Goal: Task Accomplishment & Management: Use online tool/utility

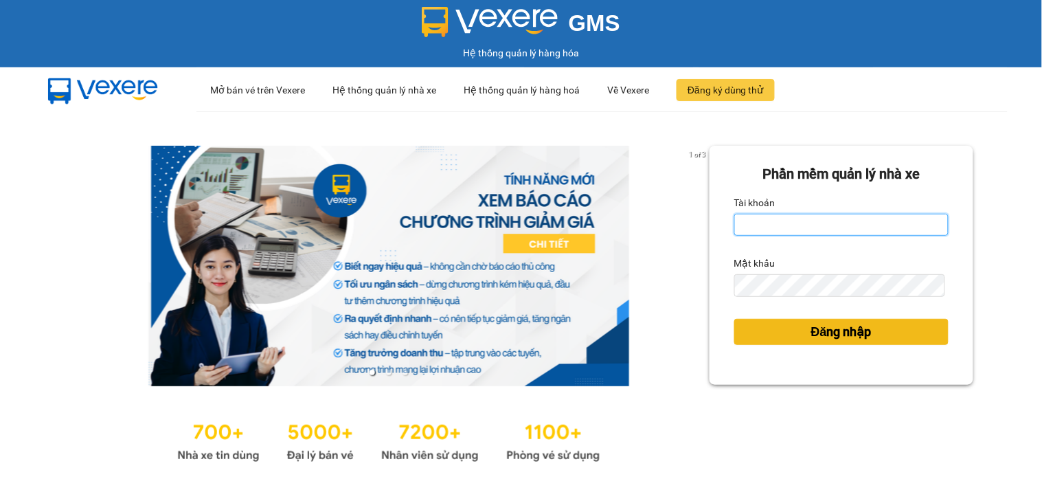
type input "namthhhhn.saoviet"
drag, startPoint x: 853, startPoint y: 335, endPoint x: 289, endPoint y: 2, distance: 655.1
click at [853, 335] on span "Đăng nhập" at bounding box center [841, 331] width 60 height 19
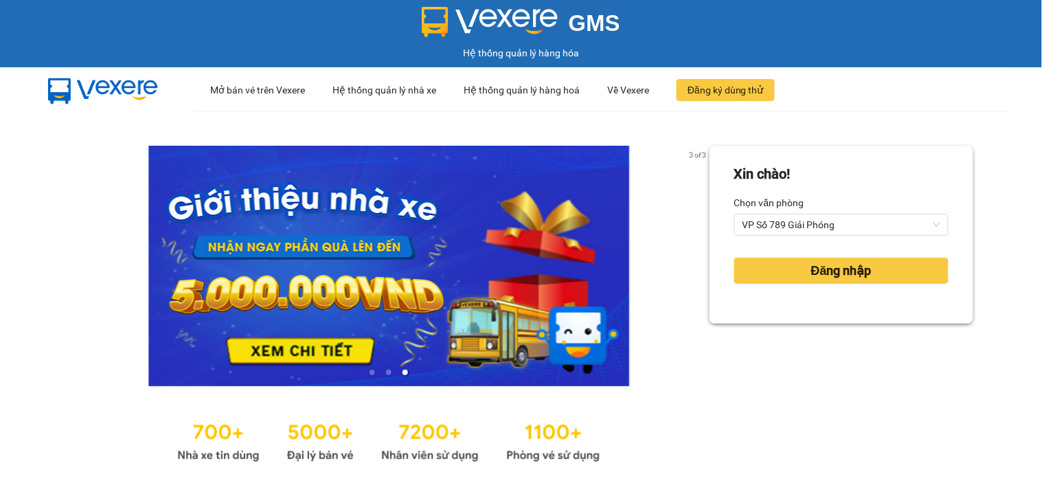
click at [784, 238] on form "Xin chào! Chọn văn phòng VP Số 789 Giải Phóng Đăng nhập" at bounding box center [841, 235] width 214 height 142
click at [784, 227] on span "VP Số 789 Giải Phóng" at bounding box center [842, 224] width 198 height 21
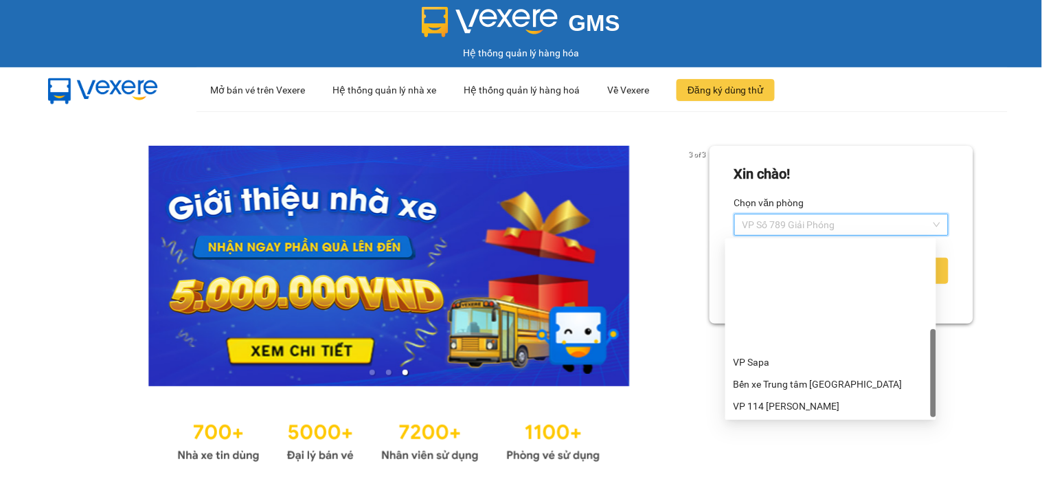
scroll to position [131, 0]
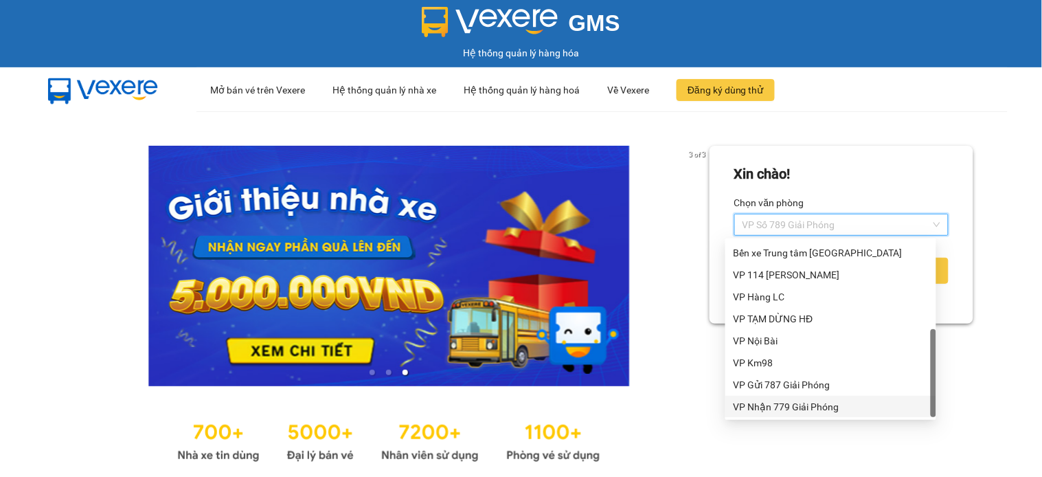
click at [794, 408] on div "VP Nhận 779 Giải Phóng" at bounding box center [831, 406] width 194 height 15
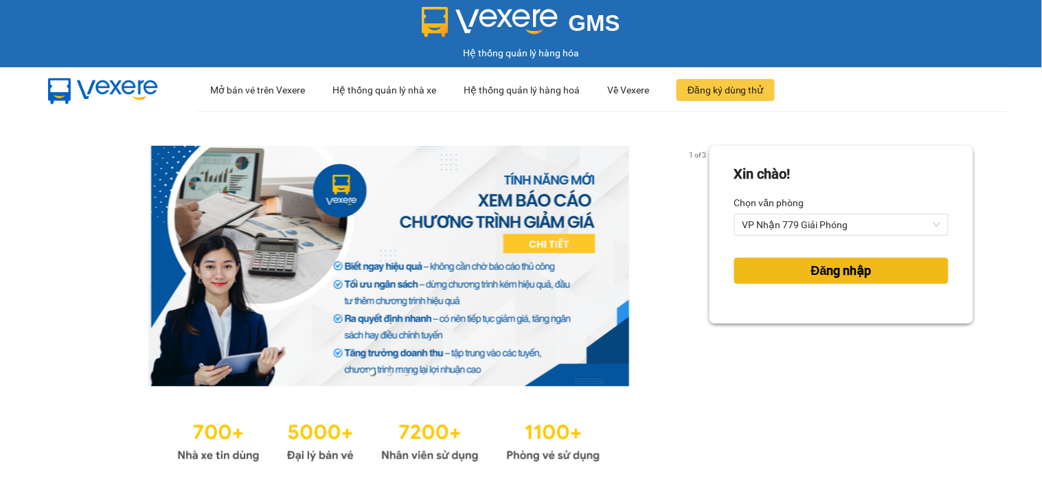
click at [816, 279] on span "Đăng nhập" at bounding box center [841, 270] width 60 height 19
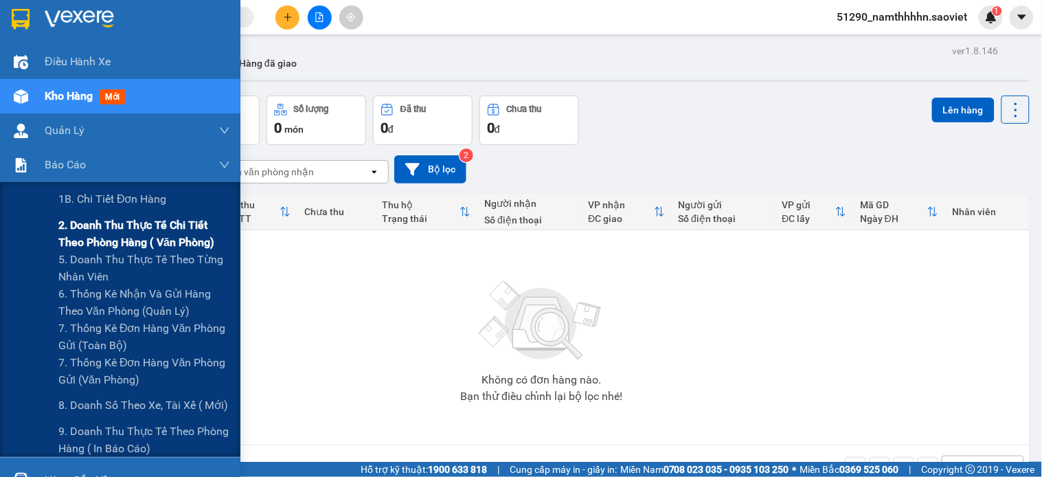
click at [124, 238] on span "2. Doanh thu thực tế chi tiết theo phòng hàng ( văn phòng)" at bounding box center [144, 233] width 172 height 34
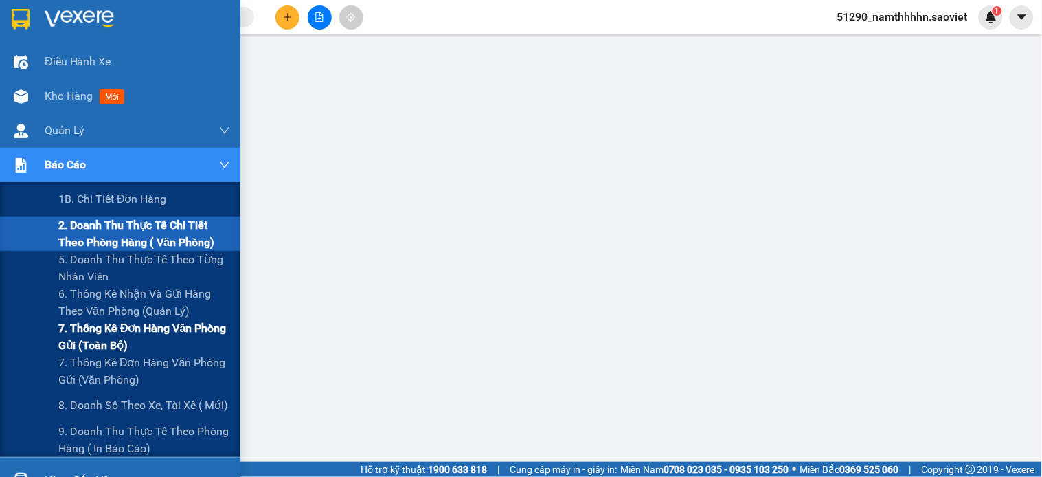
click at [106, 346] on span "7. Thống kê đơn hàng văn phòng gửi (toàn bộ)" at bounding box center [144, 336] width 172 height 34
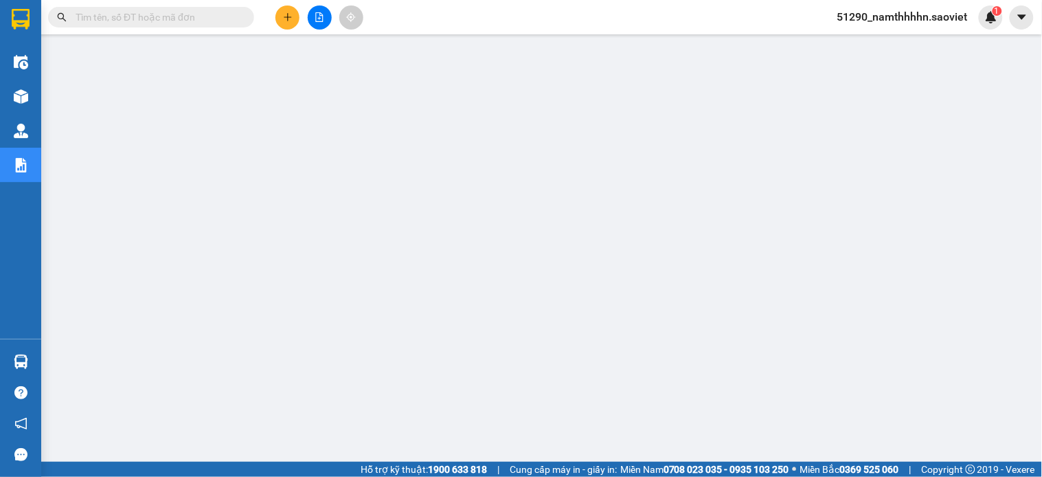
click at [163, 22] on input "text" at bounding box center [157, 17] width 162 height 15
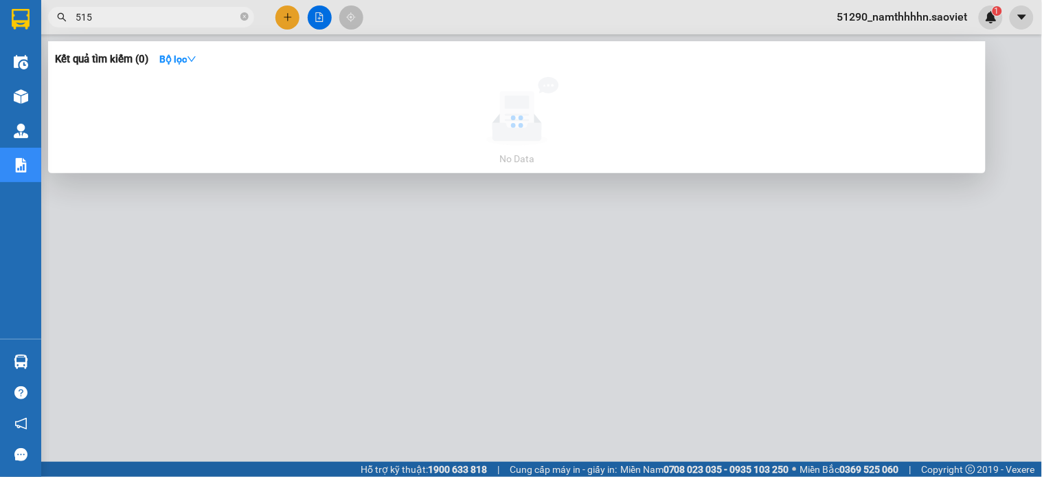
click at [163, 22] on input "515" at bounding box center [157, 17] width 162 height 15
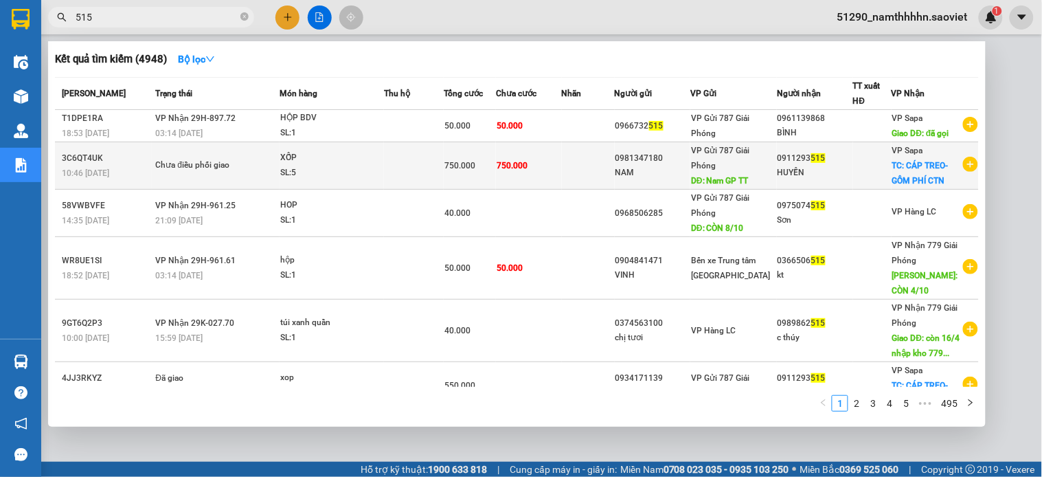
type input "515"
click at [771, 181] on div "VP Gửi 787 Giải Phóng DĐ: Nam GP TT" at bounding box center [733, 165] width 85 height 45
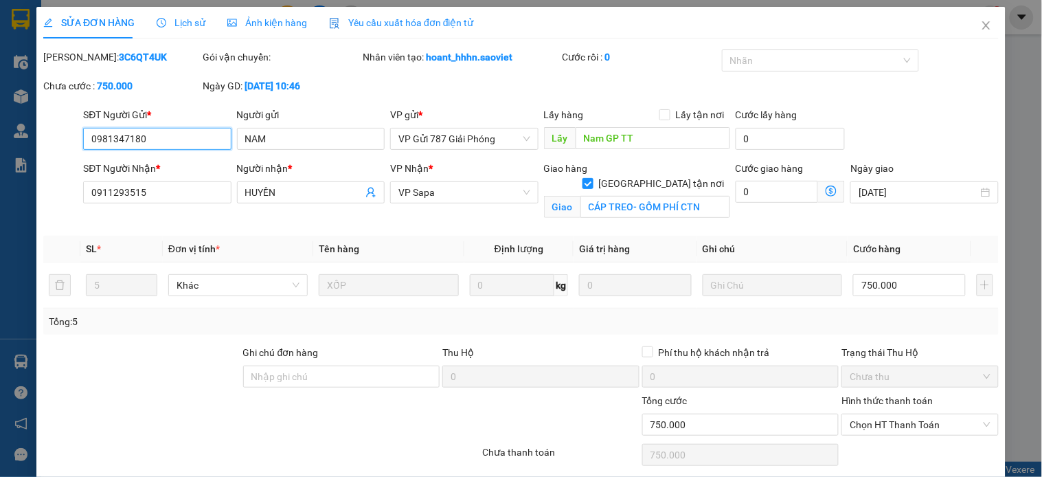
type input "0981347180"
type input "NAM"
type input "Nam GP TT"
type input "0911293515"
type input "HUYỀN"
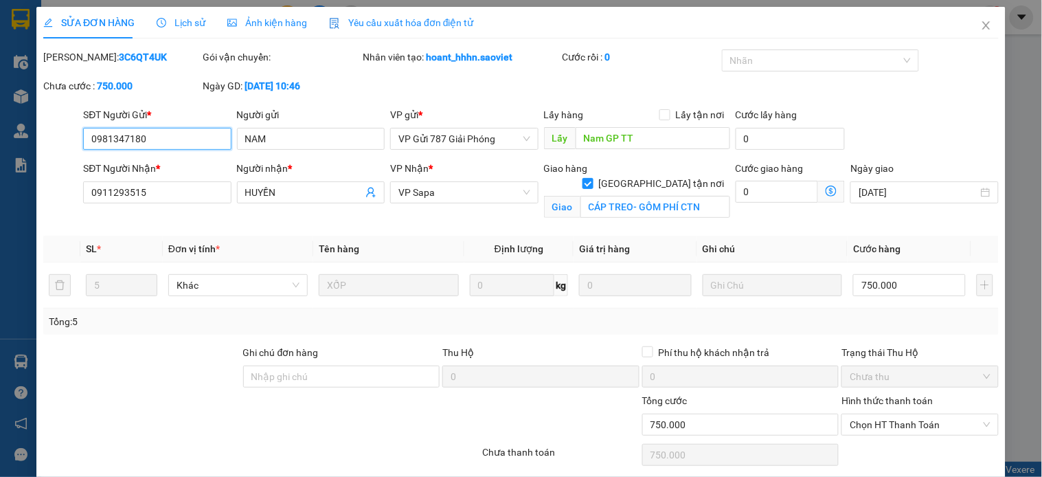
checkbox input "true"
type input "CÁP TREO- GỒM PHÍ CTN"
type input "0"
type input "750.000"
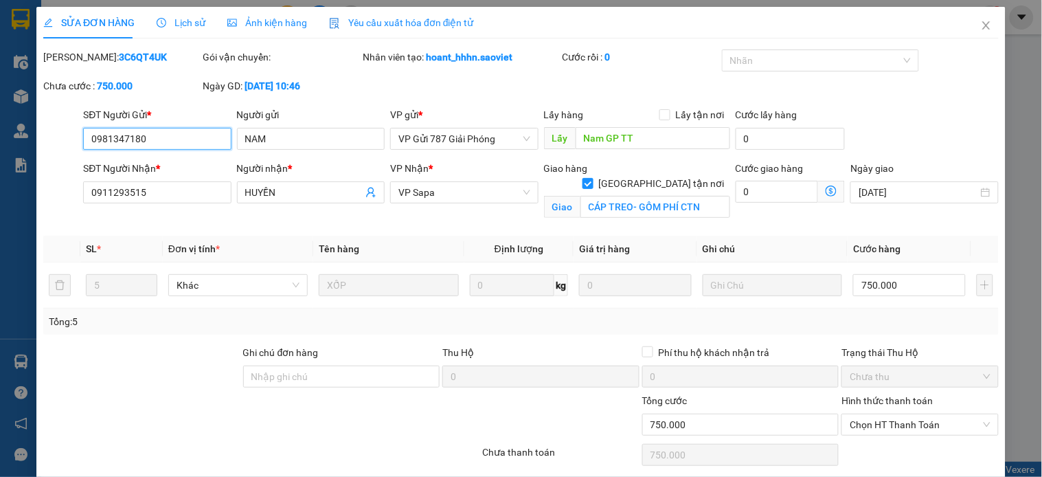
scroll to position [50, 0]
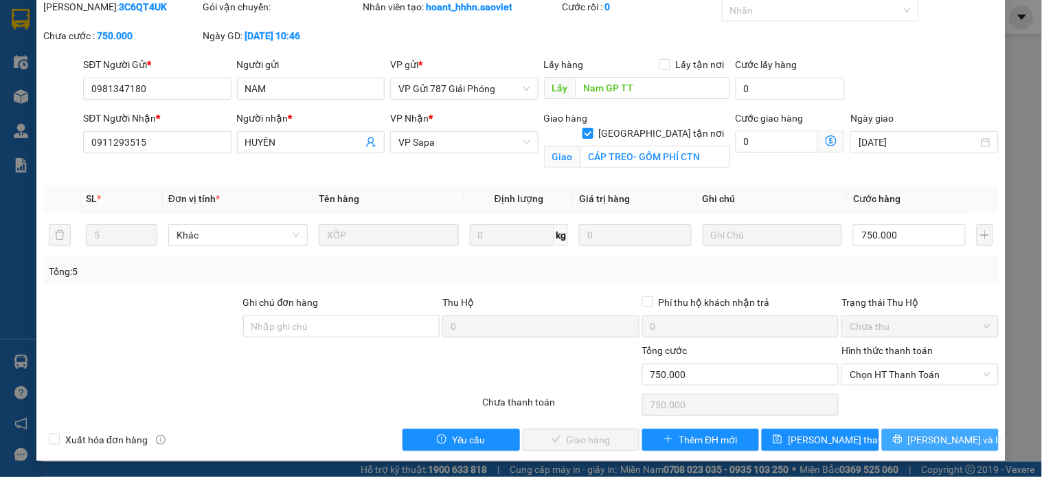
drag, startPoint x: 899, startPoint y: 436, endPoint x: 402, endPoint y: 30, distance: 641.6
click at [900, 437] on button "Lưu và In" at bounding box center [940, 440] width 117 height 22
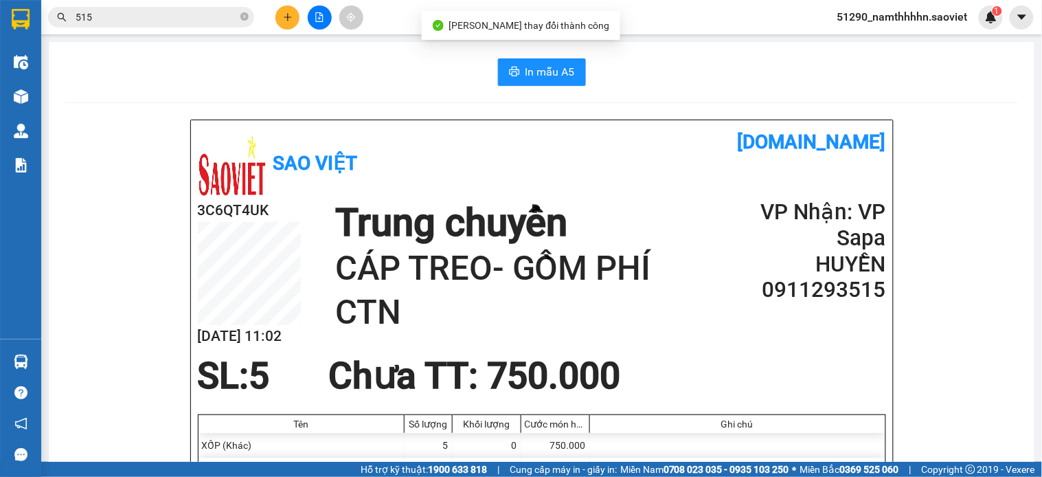
click at [488, 62] on div "In mẫu A5" at bounding box center [541, 71] width 953 height 27
click at [498, 63] on button "In mẫu A5" at bounding box center [542, 71] width 88 height 27
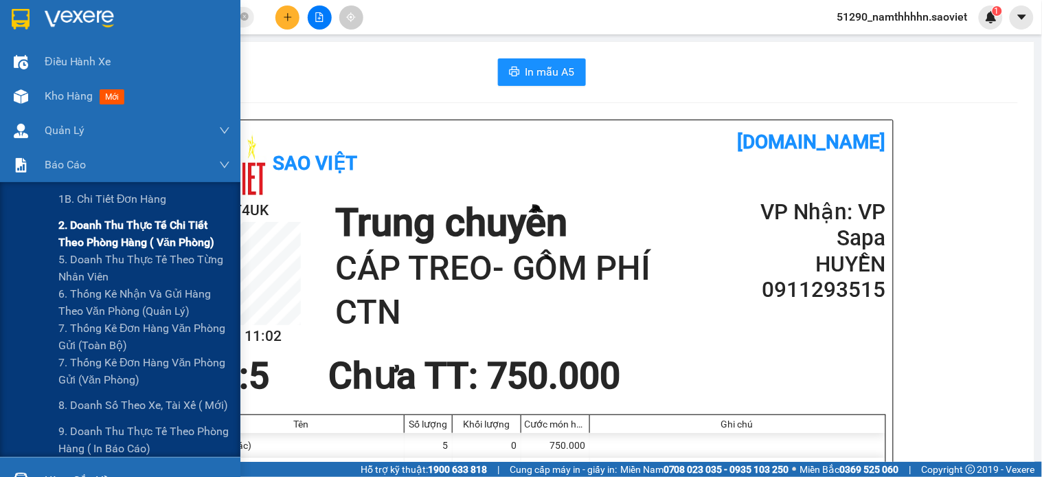
click at [129, 241] on span "2. Doanh thu thực tế chi tiết theo phòng hàng ( văn phòng)" at bounding box center [144, 233] width 172 height 34
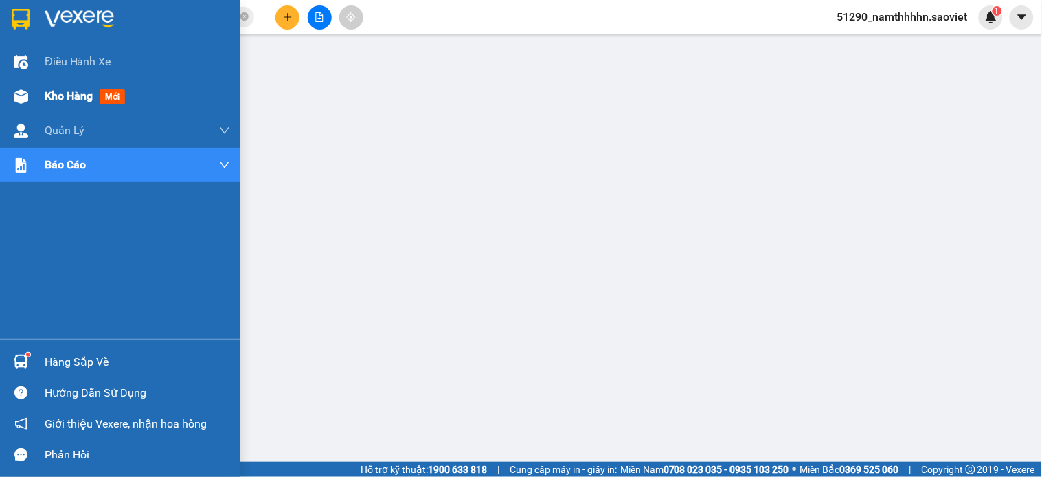
click at [19, 100] on img at bounding box center [21, 96] width 14 height 14
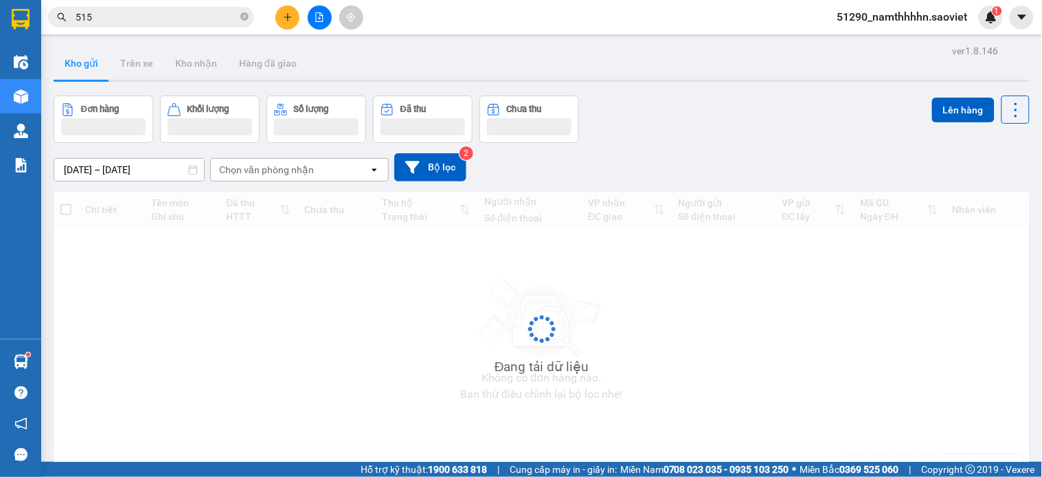
click at [134, 18] on input "515" at bounding box center [157, 17] width 162 height 15
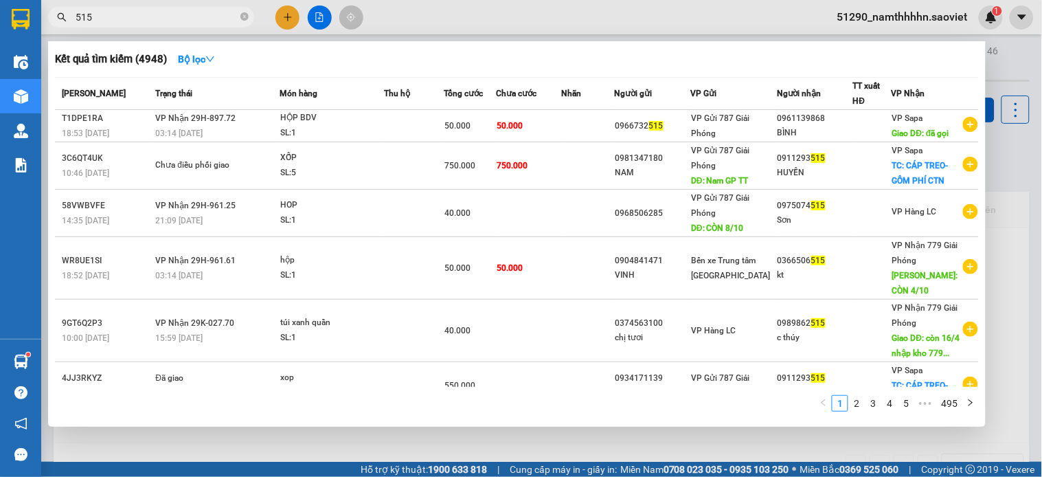
click at [134, 18] on input "515" at bounding box center [157, 17] width 162 height 15
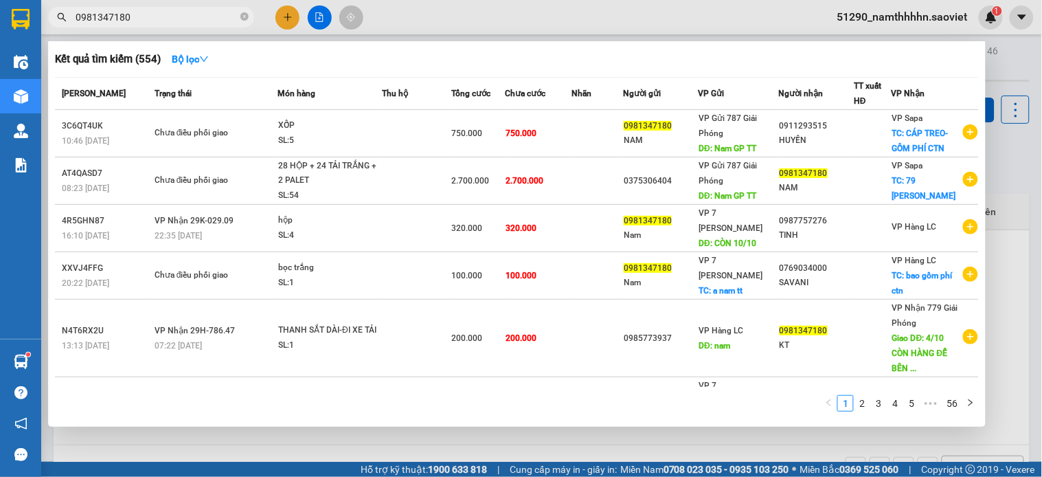
click at [165, 10] on input "0981347180" at bounding box center [157, 17] width 162 height 15
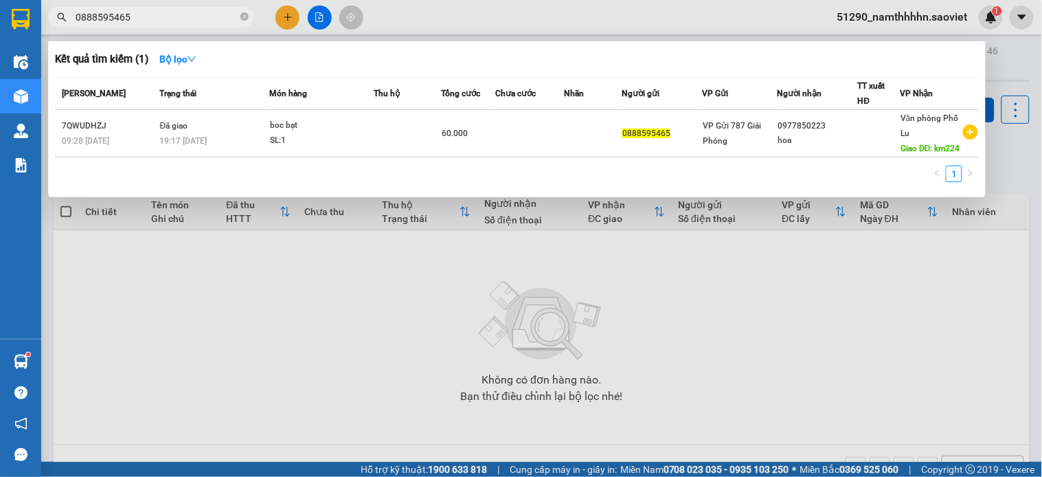
drag, startPoint x: 737, startPoint y: 429, endPoint x: 251, endPoint y: 211, distance: 532.6
click at [737, 429] on div at bounding box center [521, 238] width 1042 height 477
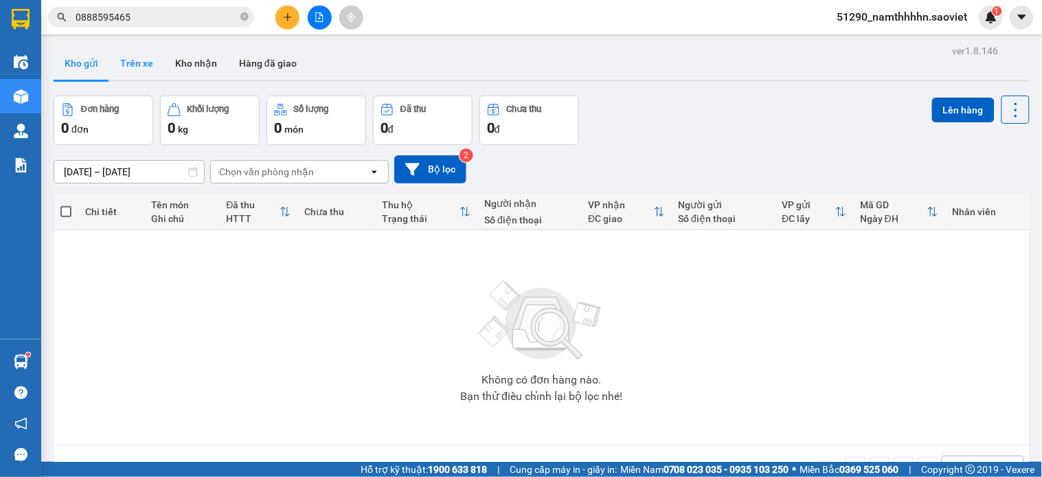
click at [148, 74] on button "Trên xe" at bounding box center [136, 63] width 55 height 33
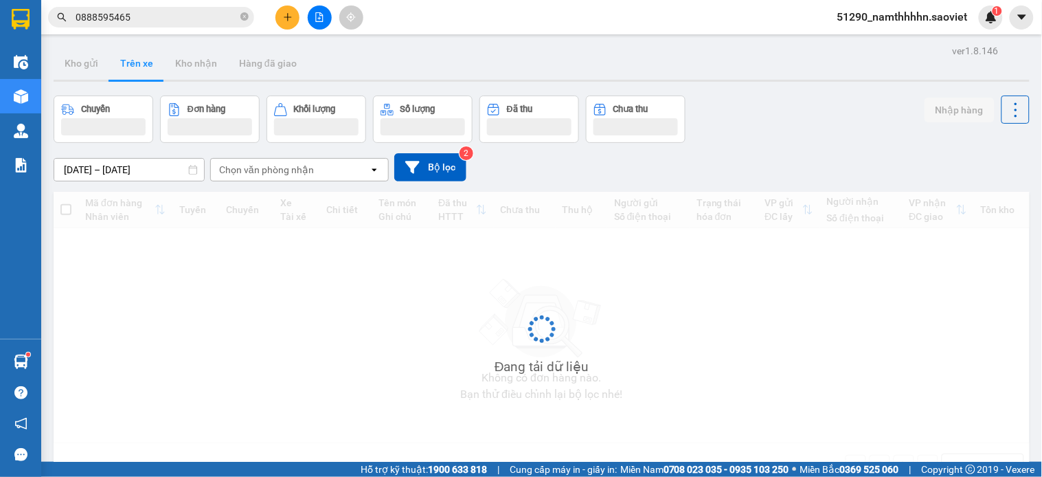
click at [255, 169] on div "Chọn văn phòng nhận" at bounding box center [266, 170] width 95 height 14
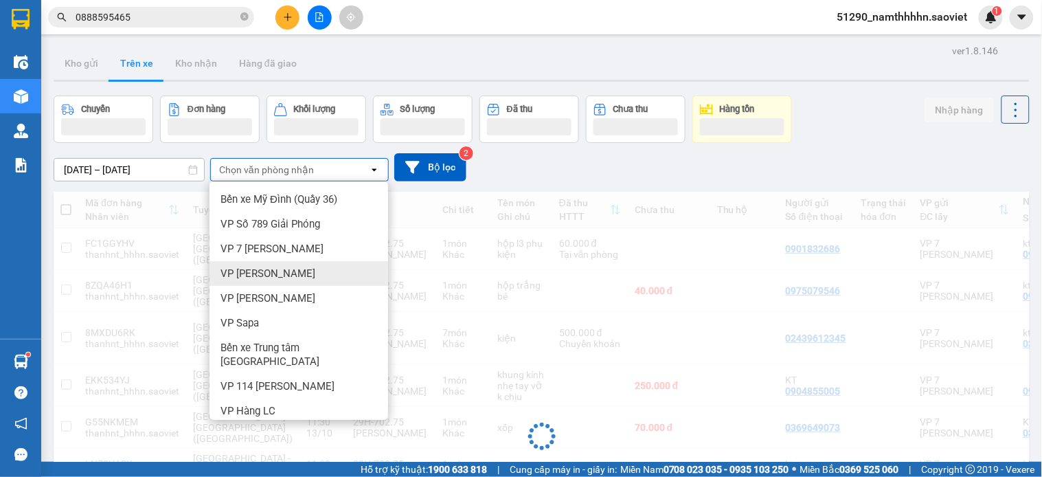
click at [277, 269] on div "VP [PERSON_NAME]" at bounding box center [299, 273] width 179 height 25
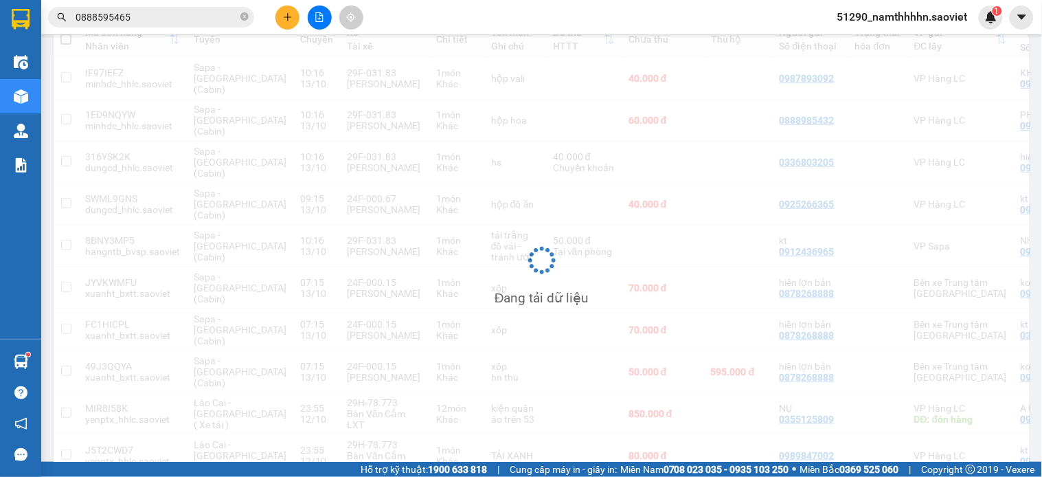
scroll to position [173, 0]
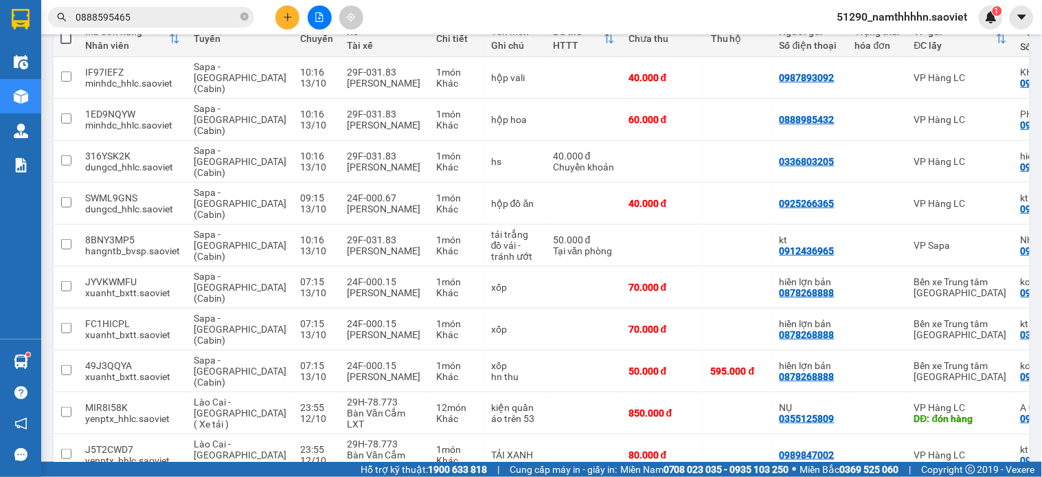
click at [229, 24] on input "0888595465" at bounding box center [157, 17] width 162 height 15
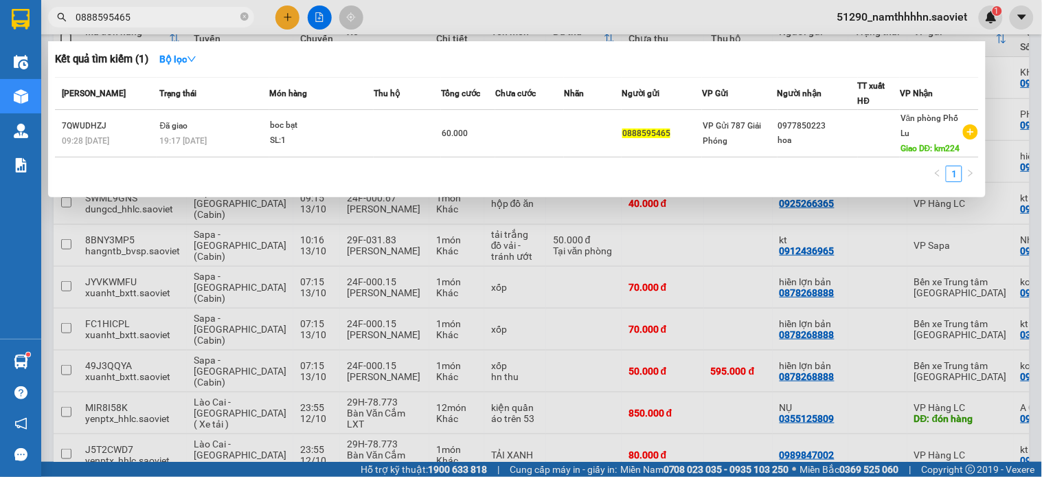
click at [214, 14] on input "0888595465" at bounding box center [157, 17] width 162 height 15
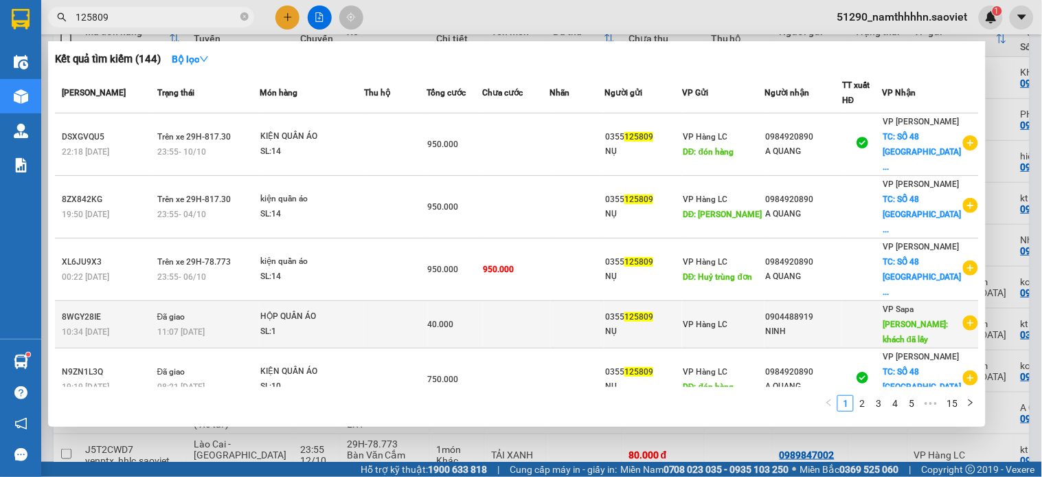
scroll to position [0, 0]
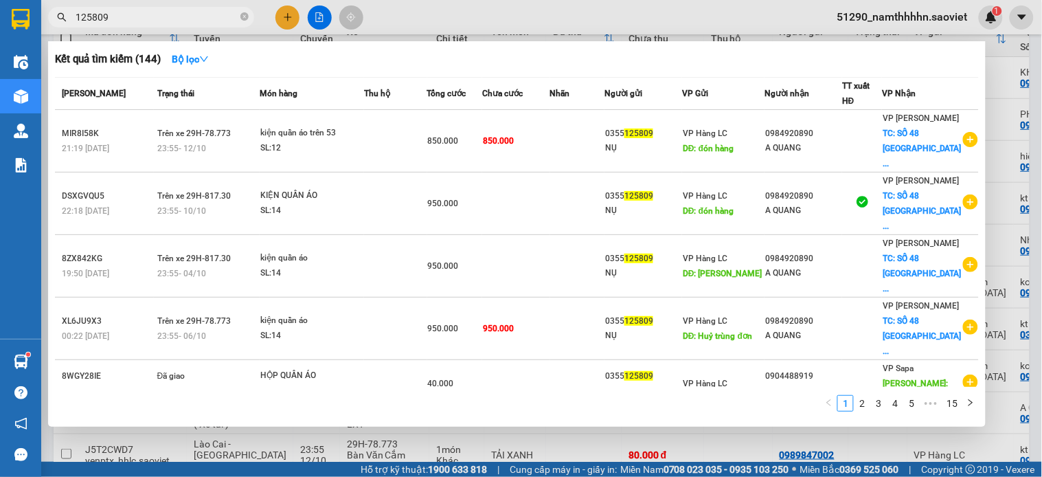
type input "125809"
click at [539, 12] on div at bounding box center [521, 238] width 1042 height 477
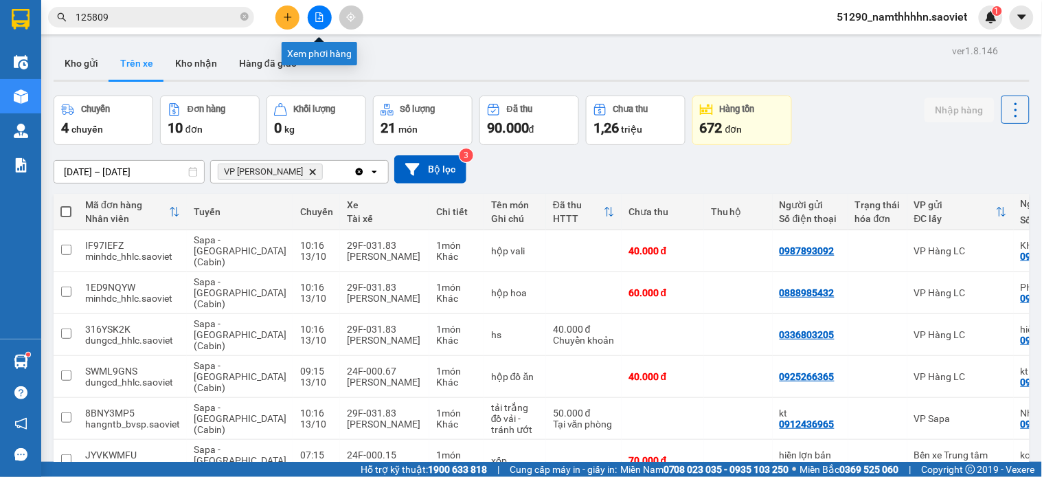
click at [319, 16] on icon "file-add" at bounding box center [320, 17] width 10 height 10
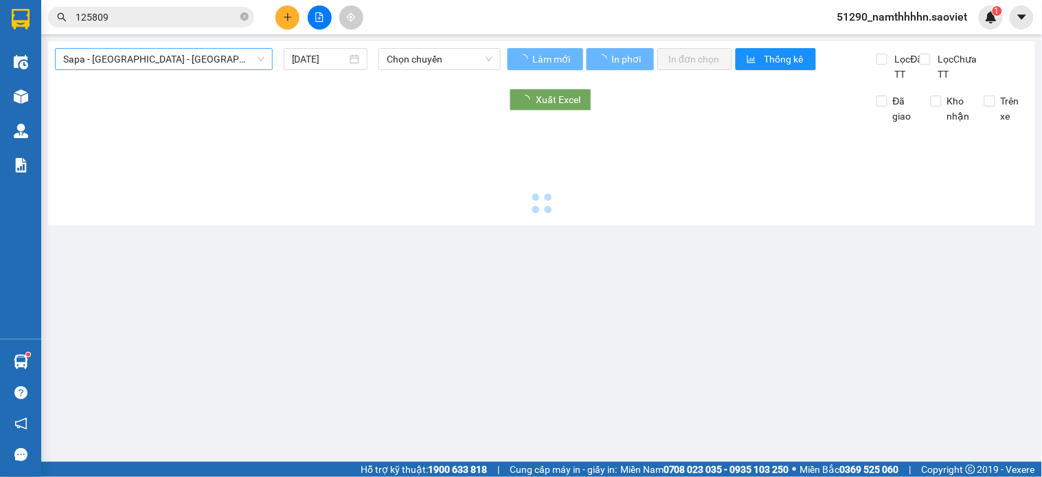
click at [100, 63] on span "Sapa - Lào Cai - Hà Nội (Giường)" at bounding box center [163, 59] width 201 height 21
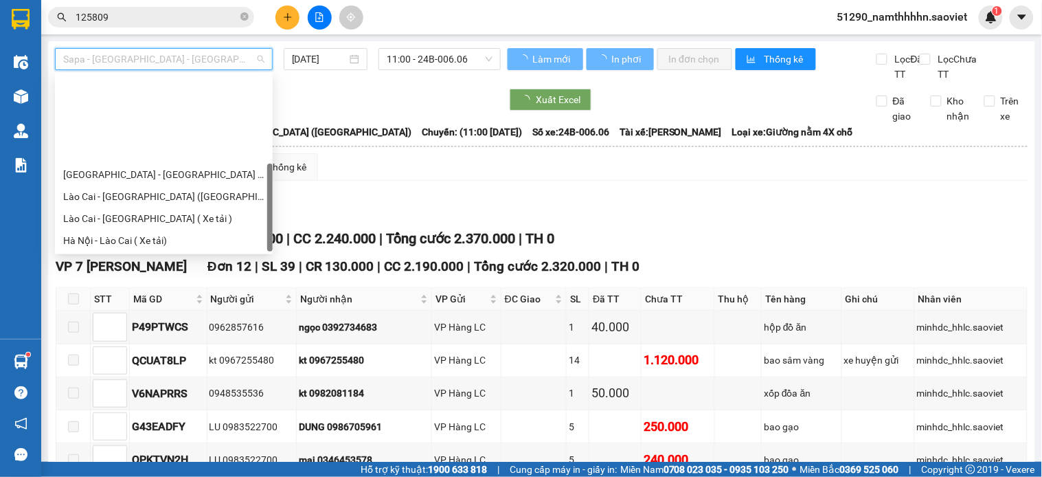
scroll to position [110, 0]
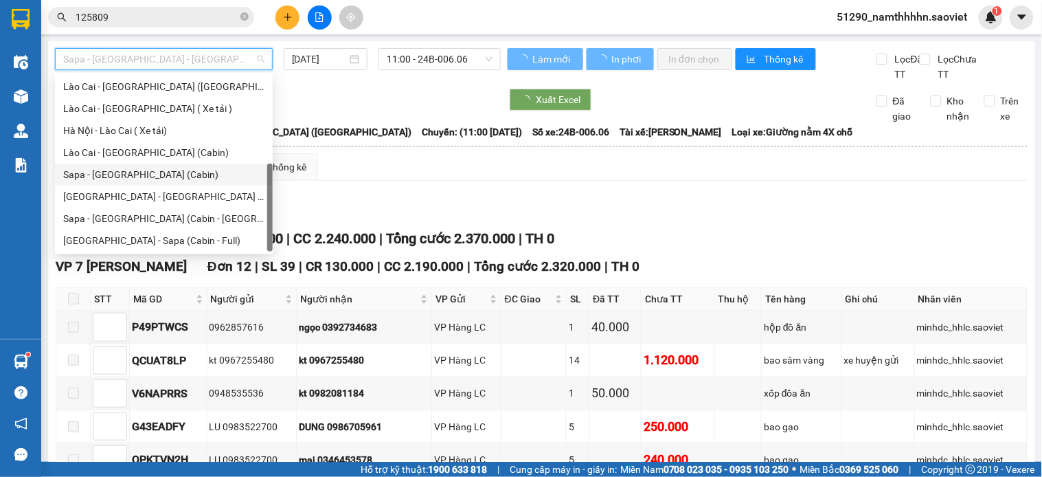
click at [140, 180] on div "Sapa - Hà Nội (Cabin)" at bounding box center [163, 174] width 201 height 15
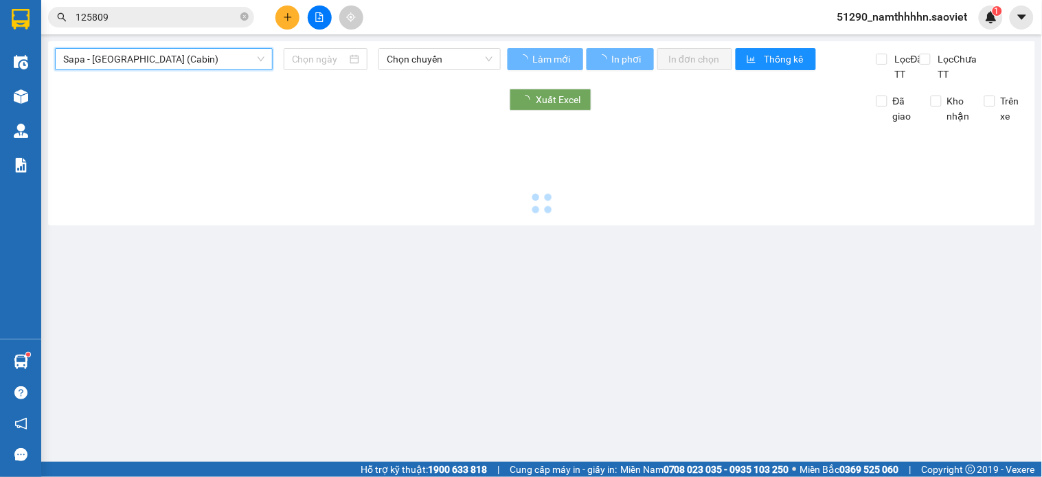
type input "13/10/2025"
click at [402, 64] on span "Chọn chuyến" at bounding box center [440, 59] width 106 height 21
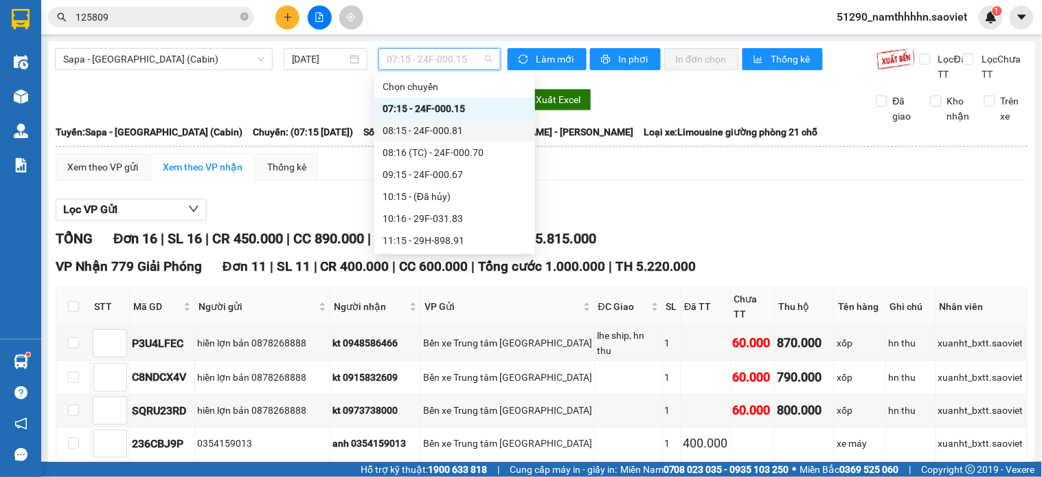
click at [447, 128] on div "08:15 - 24F-000.81" at bounding box center [455, 130] width 144 height 15
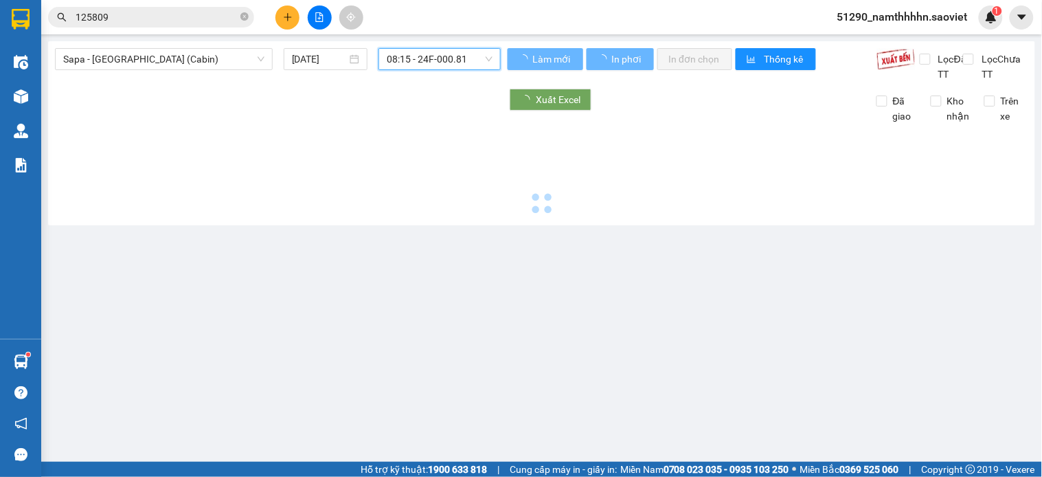
click at [453, 52] on span "08:15 - 24F-000.81" at bounding box center [440, 59] width 106 height 21
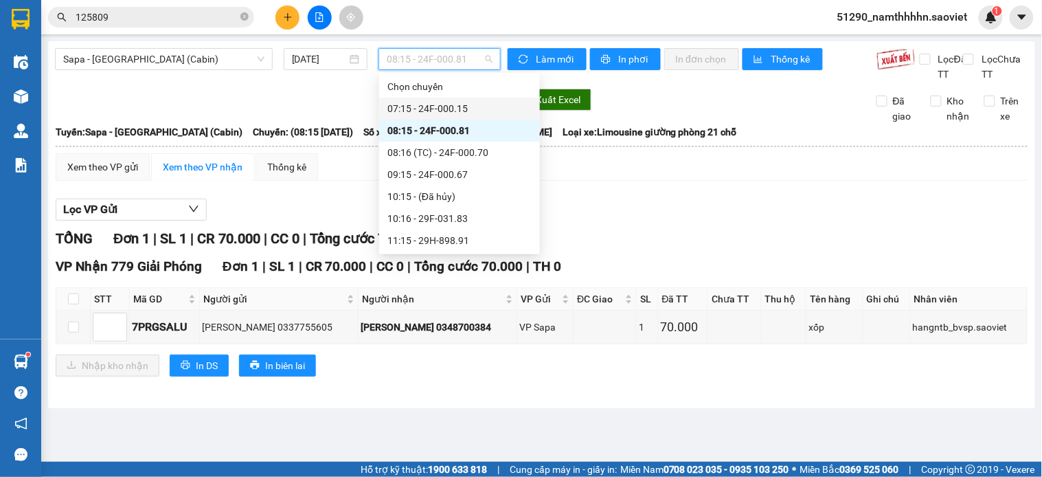
click at [436, 110] on div "07:15 - 24F-000.15" at bounding box center [459, 108] width 144 height 15
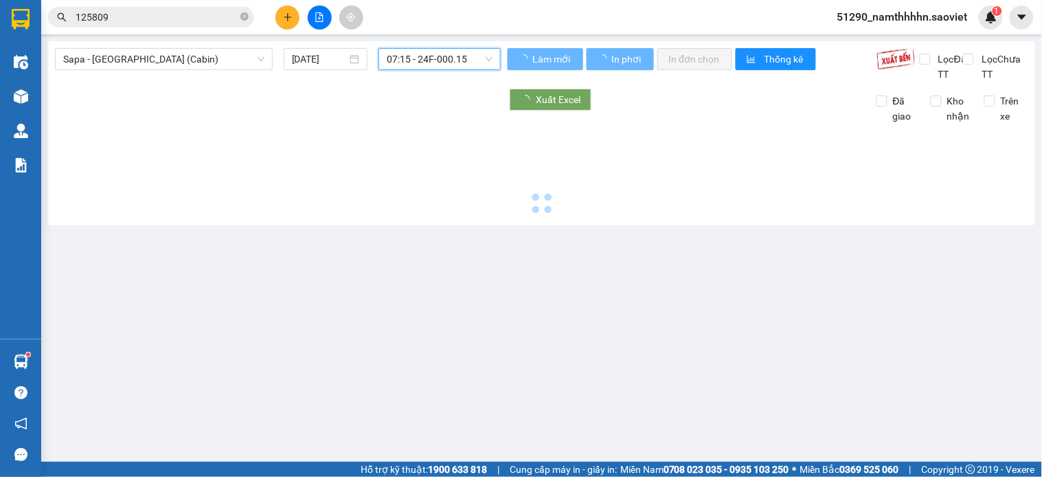
click at [458, 52] on span "07:15 - 24F-000.15" at bounding box center [440, 59] width 106 height 21
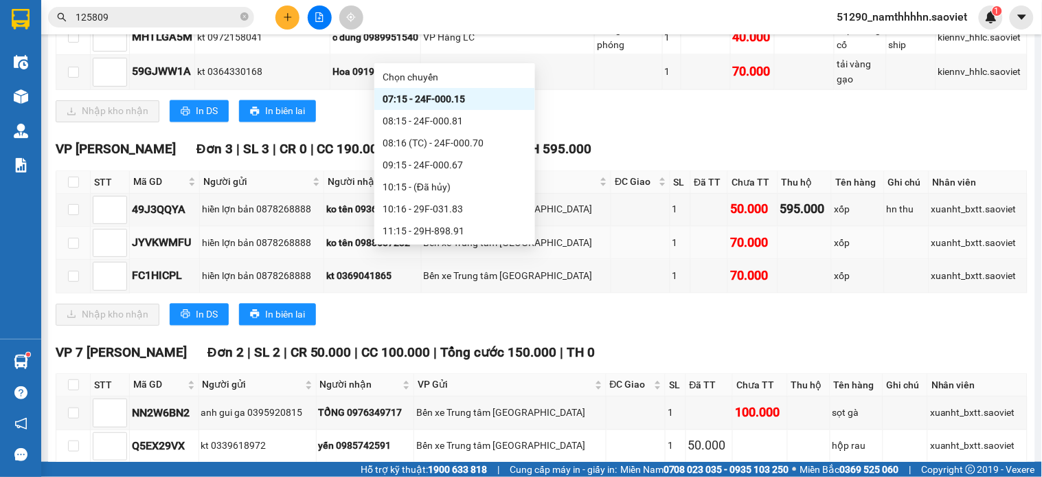
scroll to position [676, 0]
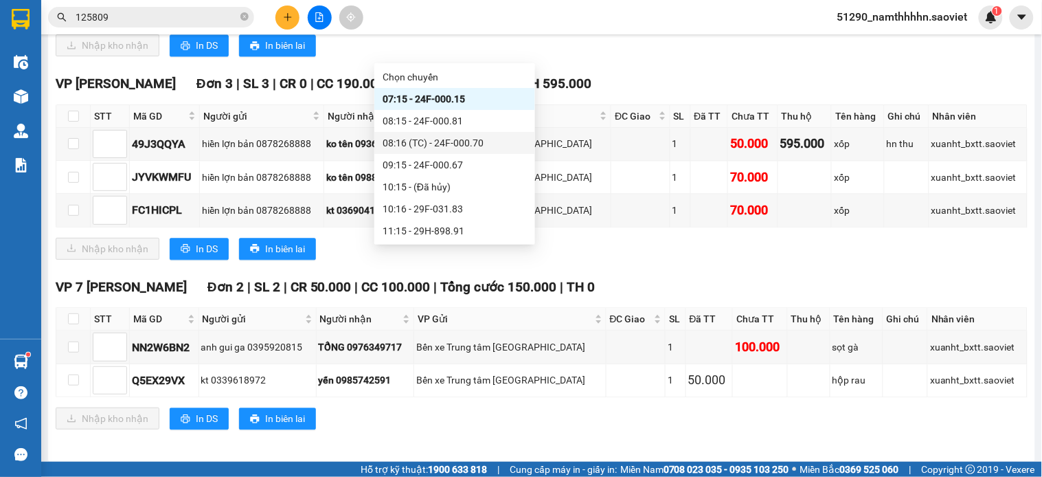
click at [474, 145] on div "08:16 (TC) - 24F-000.70" at bounding box center [455, 142] width 144 height 15
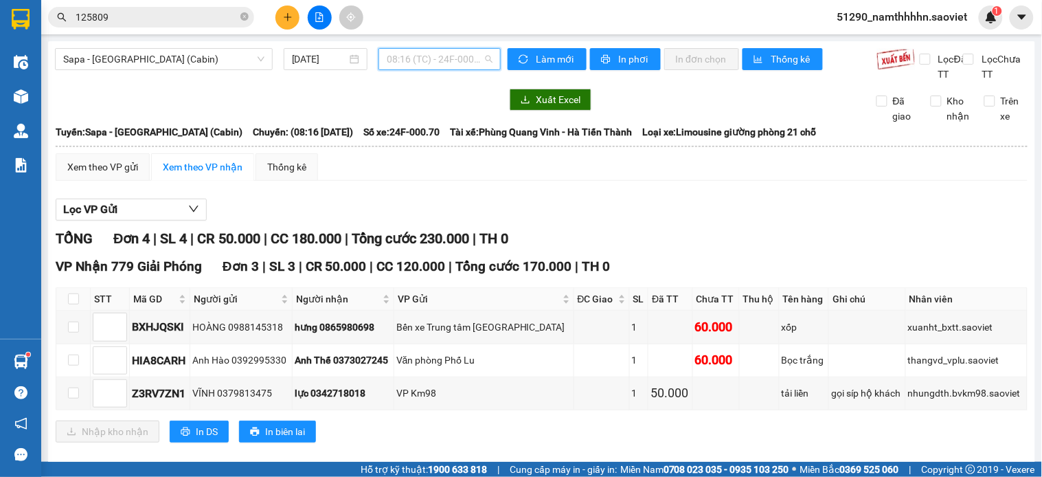
click at [442, 57] on span "08:16 (TC) - 24F-000.70" at bounding box center [440, 59] width 106 height 21
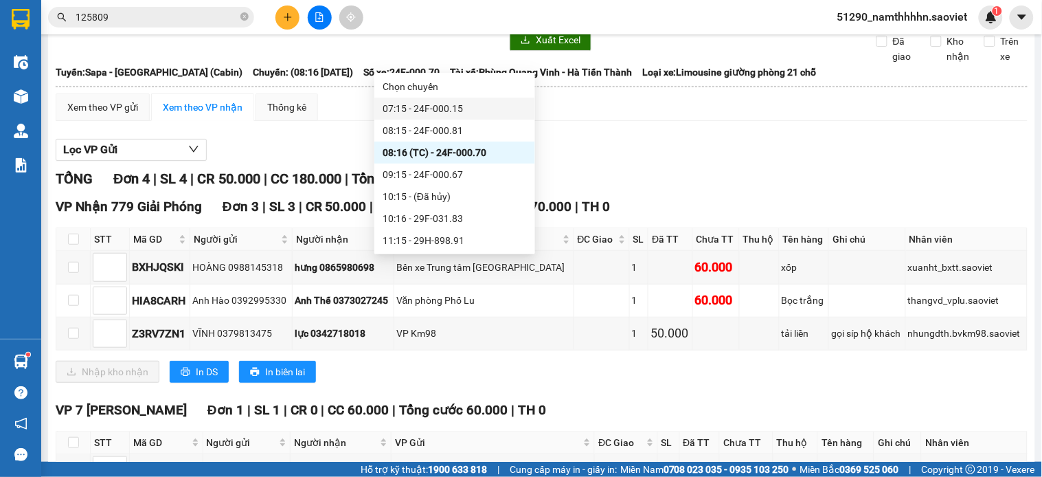
scroll to position [153, 0]
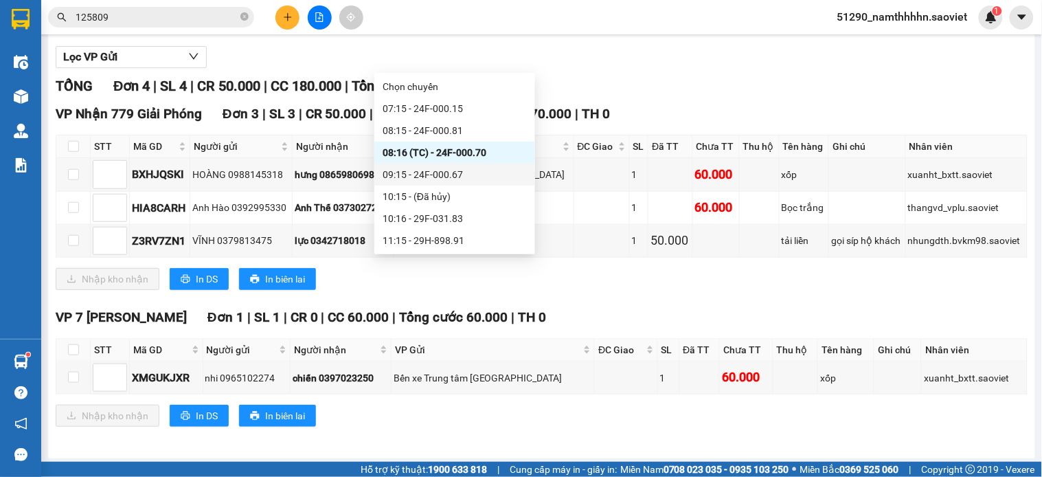
click at [427, 172] on div "09:15 - 24F-000.67" at bounding box center [455, 174] width 144 height 15
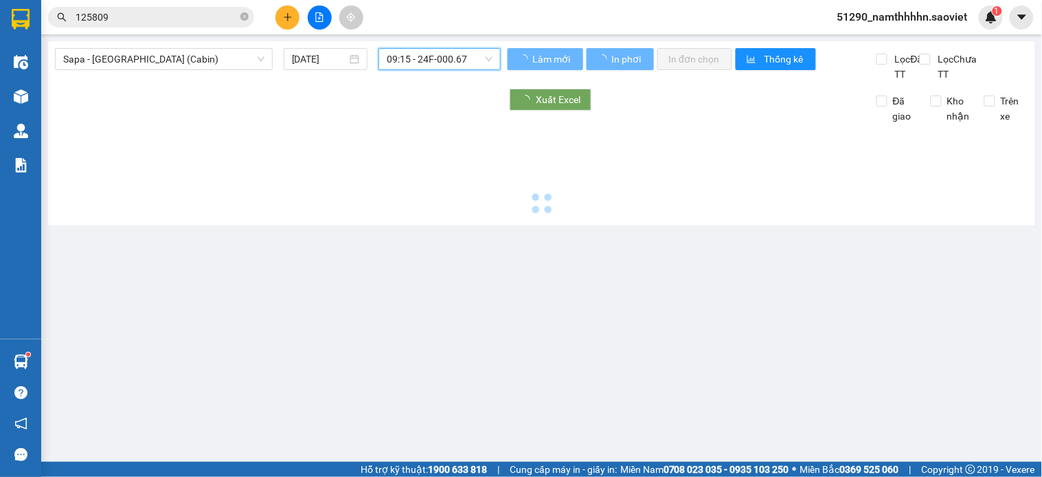
scroll to position [0, 0]
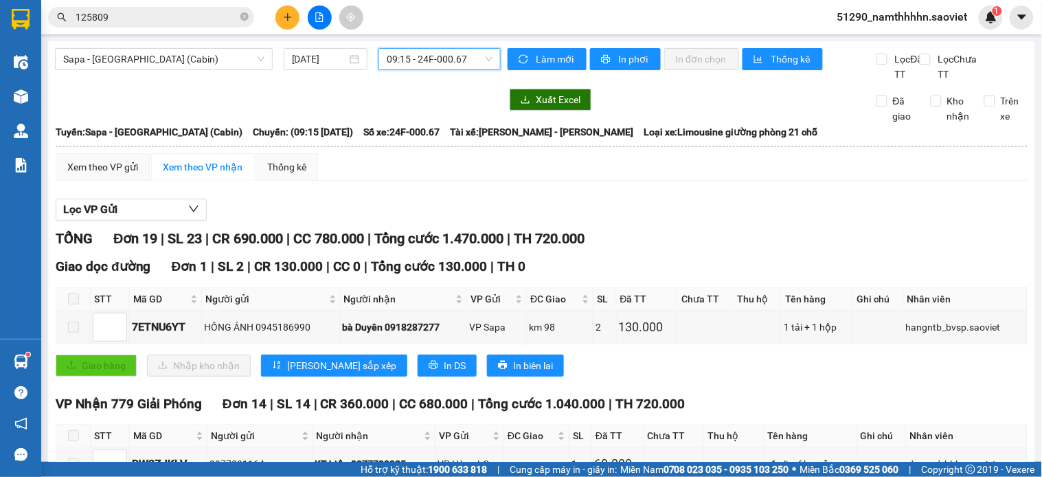
click at [454, 48] on div "09:15 - 24F-000.67" at bounding box center [440, 59] width 122 height 22
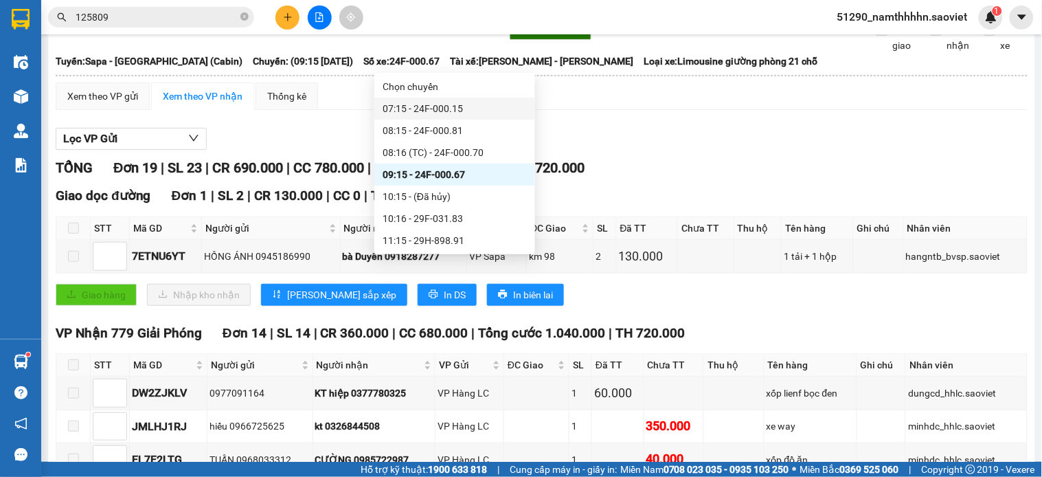
scroll to position [67, 0]
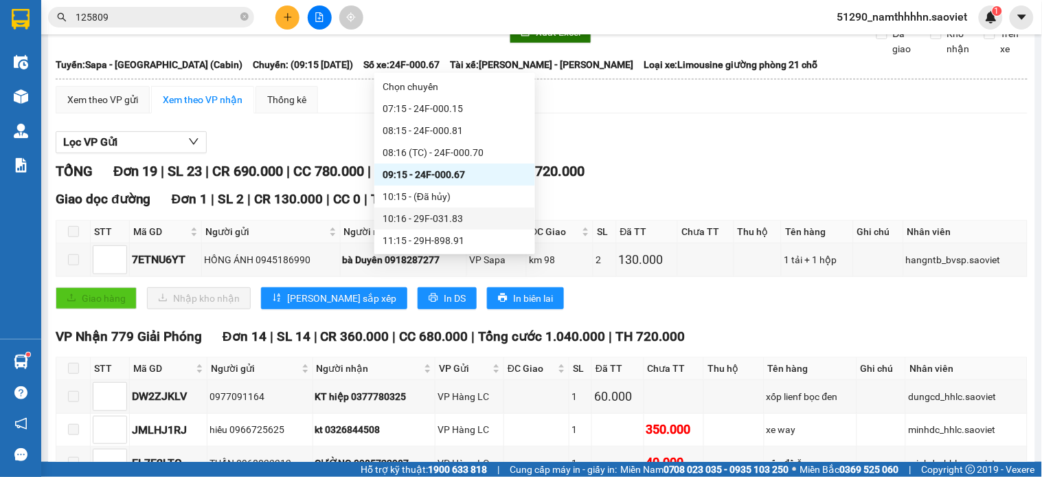
click at [484, 216] on div "10:16 - 29F-031.83" at bounding box center [455, 218] width 144 height 15
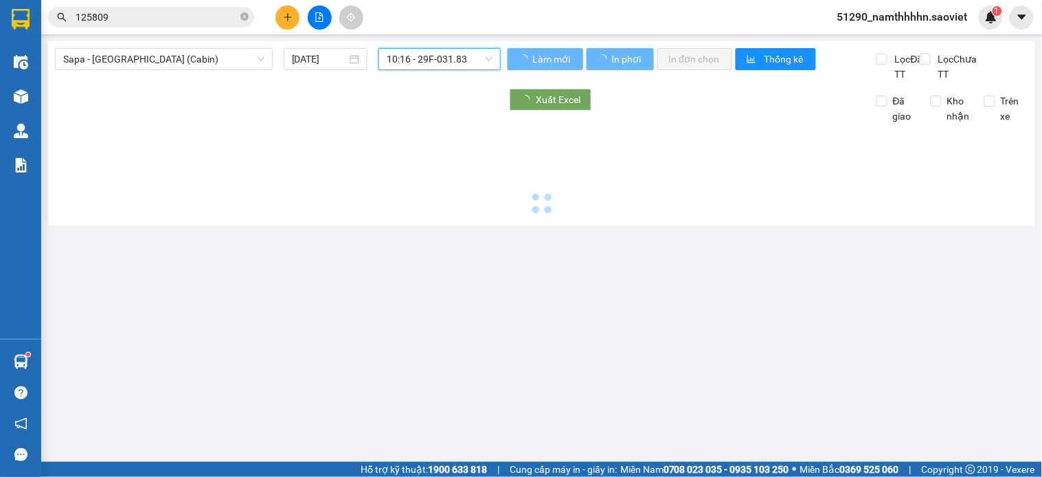
scroll to position [0, 0]
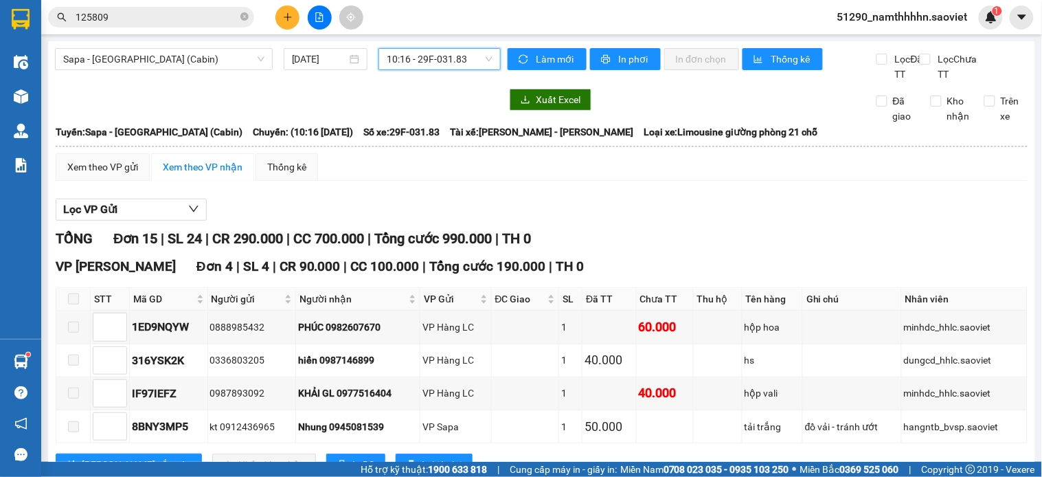
click at [412, 51] on span "10:16 - 29F-031.83" at bounding box center [440, 59] width 106 height 21
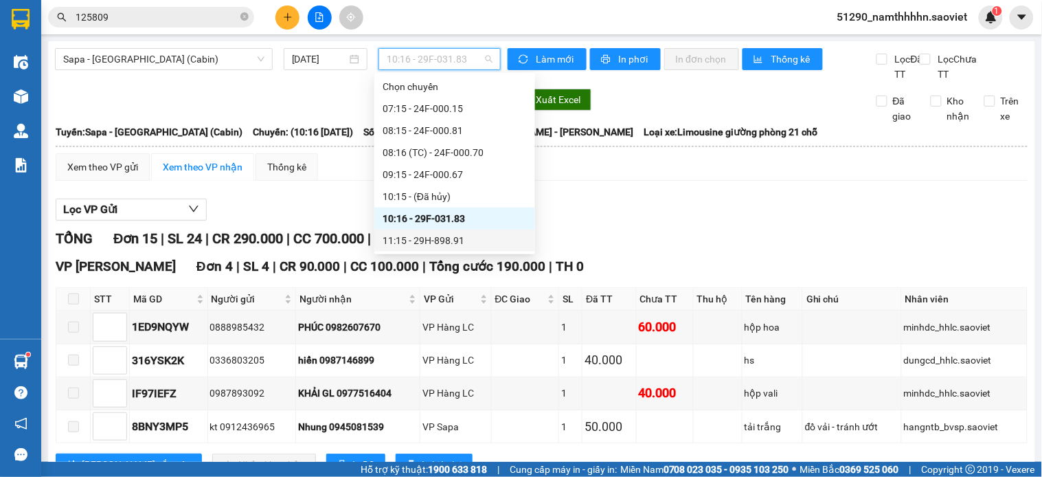
click at [450, 241] on div "11:15 - 29H-898.91" at bounding box center [455, 240] width 144 height 15
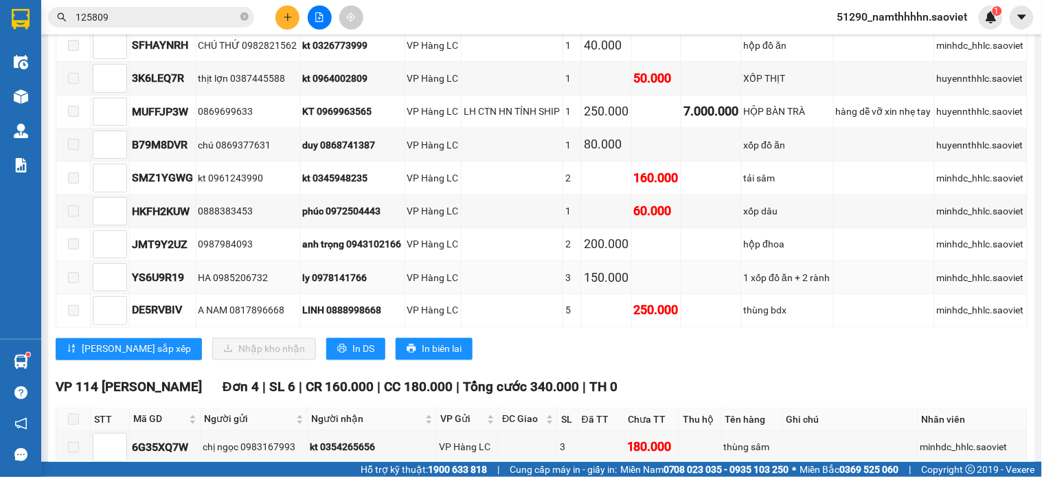
scroll to position [305, 0]
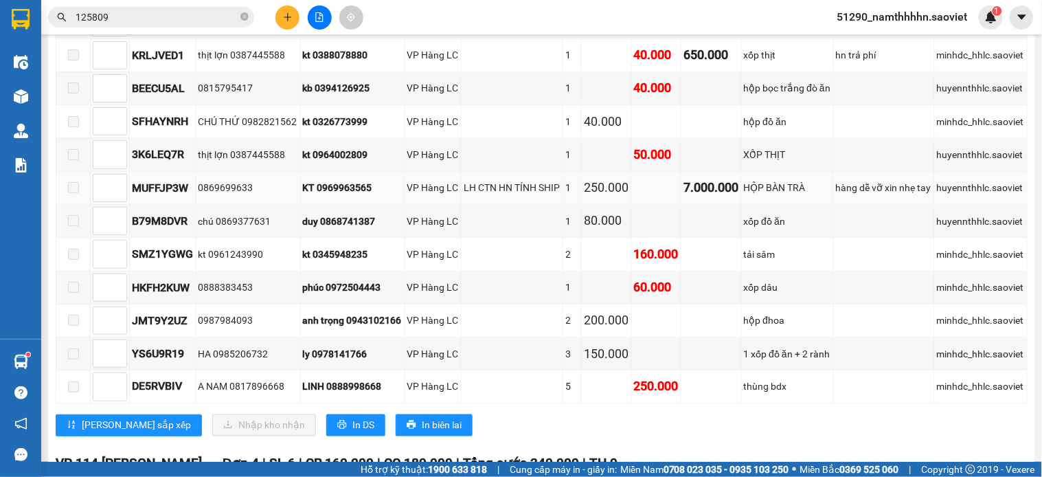
click at [358, 195] on div "KT 0969963565" at bounding box center [353, 187] width 100 height 15
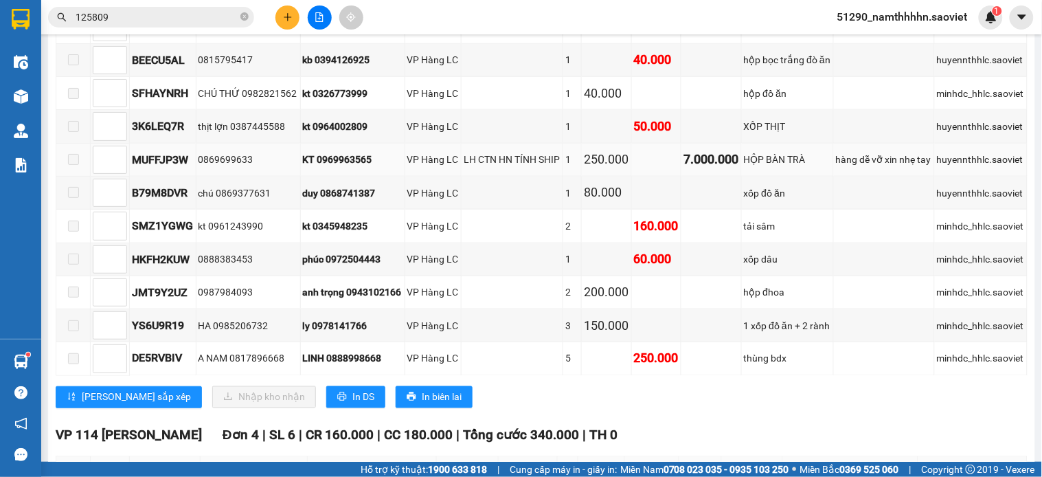
scroll to position [0, 0]
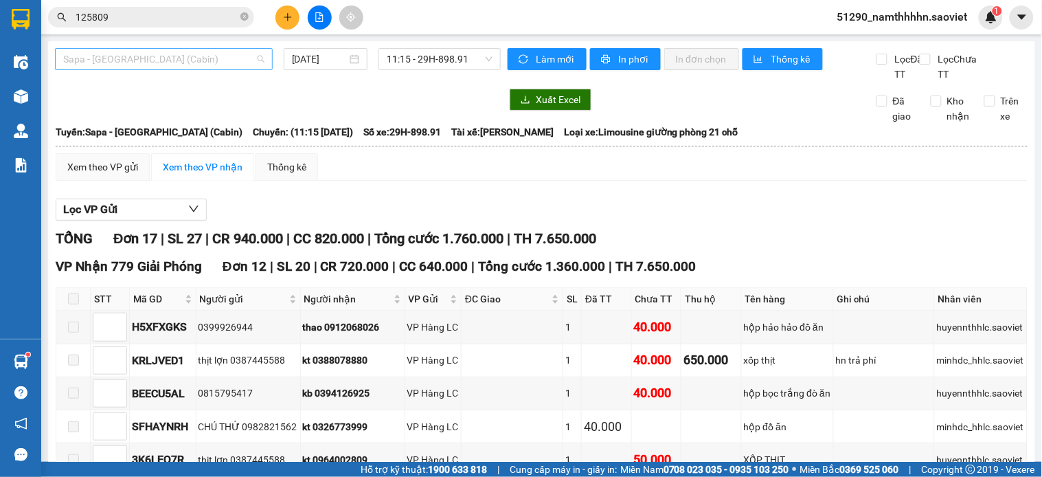
click at [221, 67] on span "Sapa - Hà Nội (Cabin)" at bounding box center [163, 59] width 201 height 21
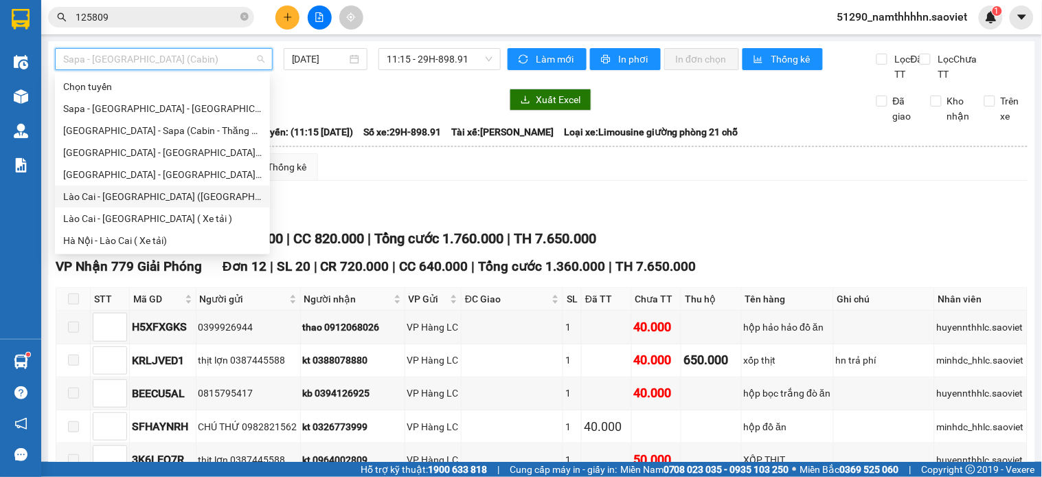
click at [140, 191] on div "Lào Cai - Hà Nội (Giường)" at bounding box center [162, 196] width 199 height 15
type input "13/10/2025"
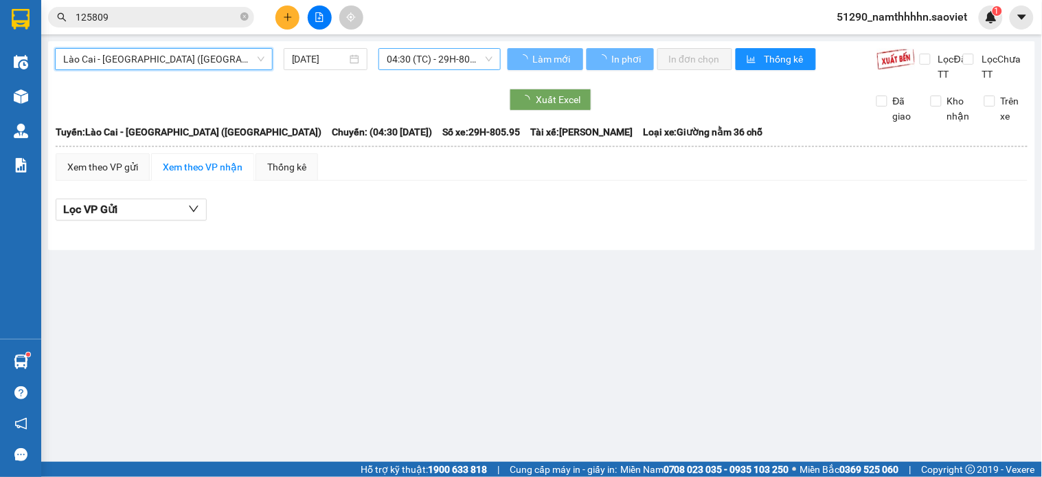
click at [447, 63] on span "04:30 (TC) - 29H-805.95" at bounding box center [440, 59] width 106 height 21
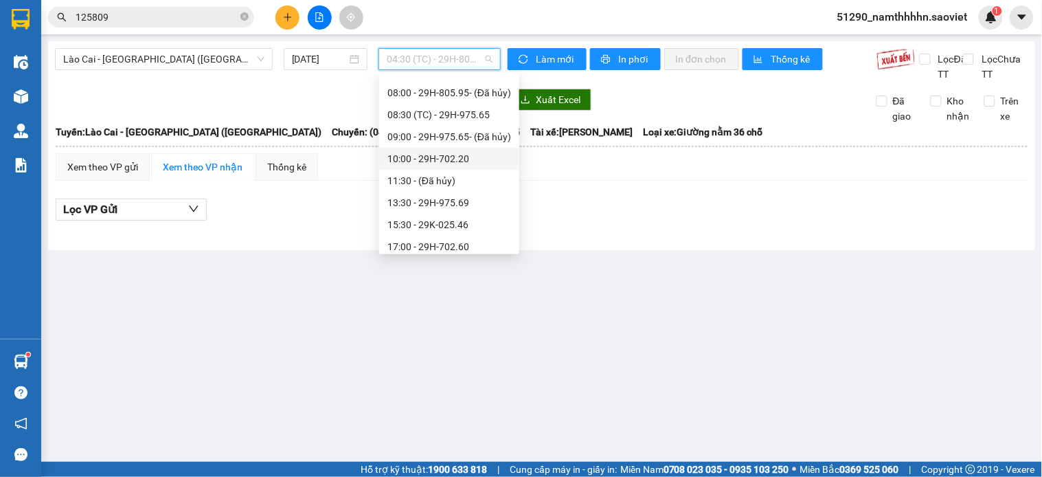
scroll to position [153, 0]
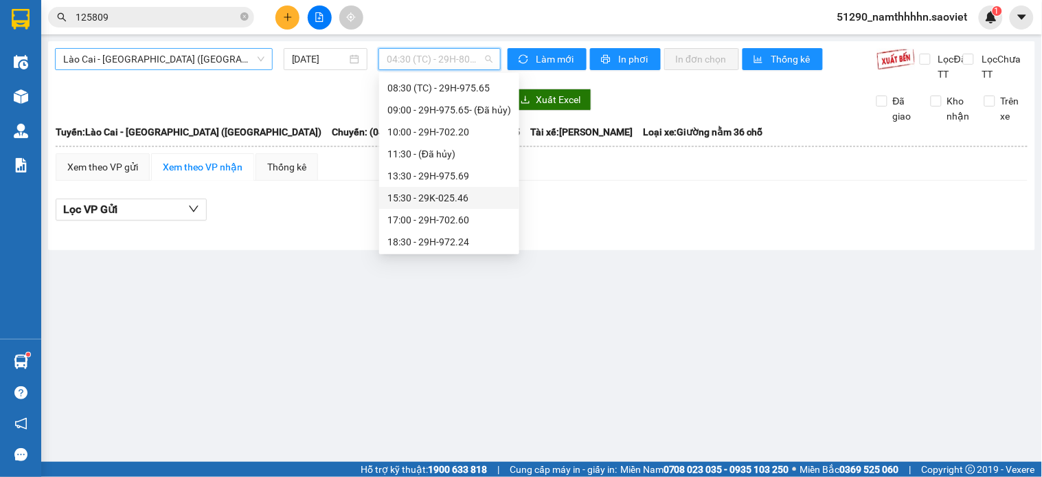
click at [161, 49] on span "Lào Cai - Hà Nội (Giường)" at bounding box center [163, 59] width 201 height 21
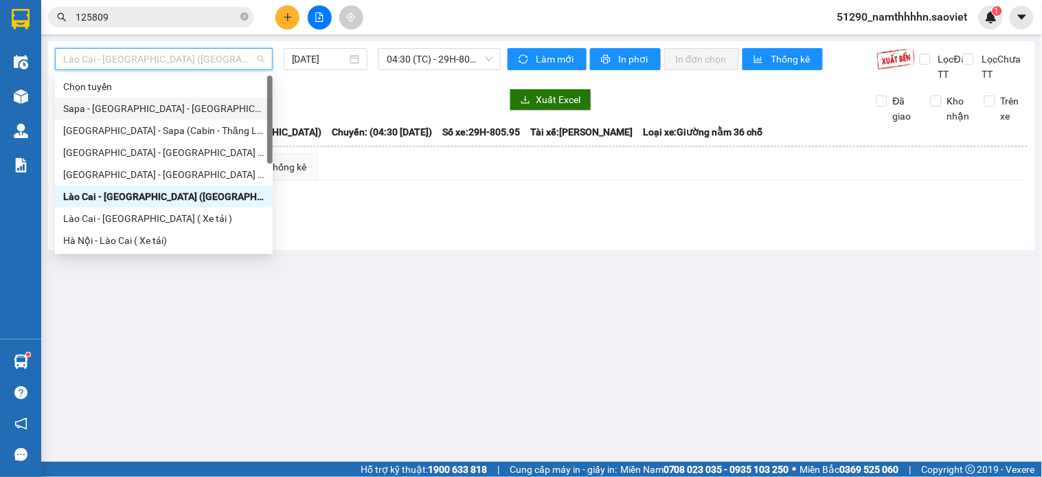
click at [172, 108] on div "Sapa - Lào Cai - Hà Nội (Giường)" at bounding box center [163, 108] width 201 height 15
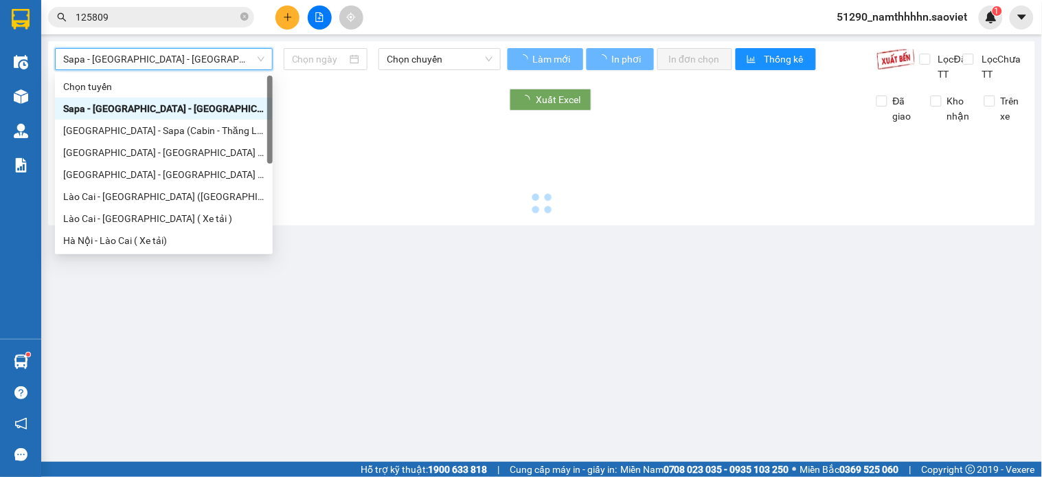
type input "13/10/2025"
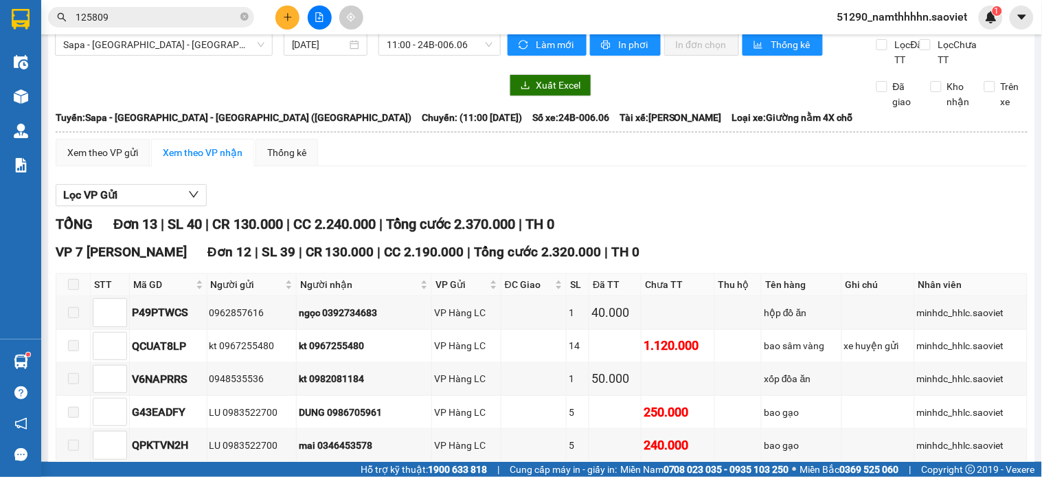
click at [437, 58] on div "Sapa - Lào Cai - Hà Nội (Giường) 13/10/2025 11:00 - 24B-006.06" at bounding box center [278, 51] width 446 height 34
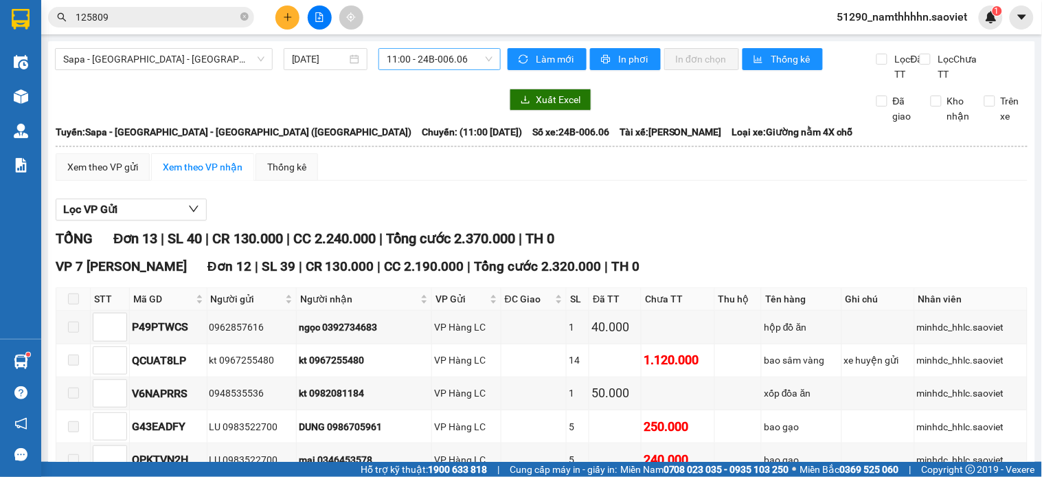
click at [445, 51] on span "11:00 - 24B-006.06" at bounding box center [440, 59] width 106 height 21
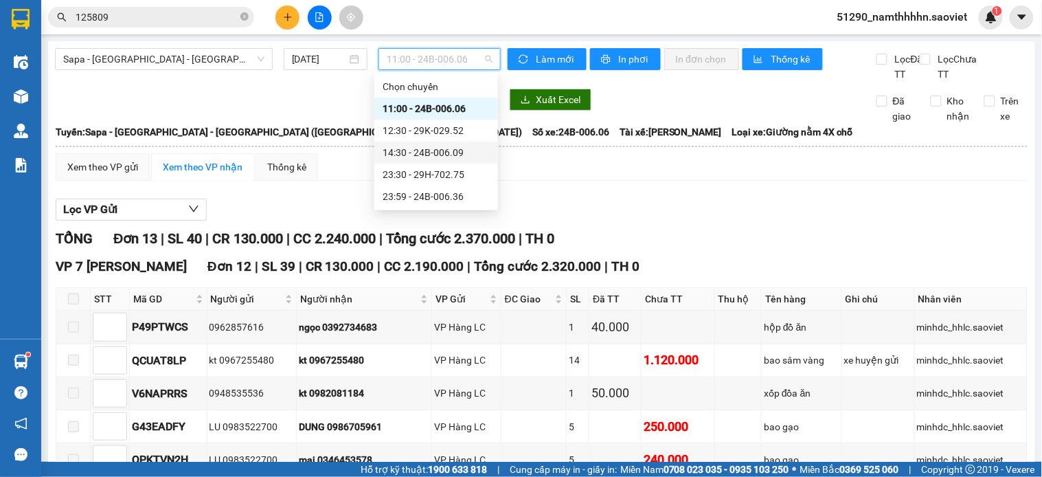
click at [539, 221] on div "Lọc VP Gửi" at bounding box center [542, 210] width 972 height 23
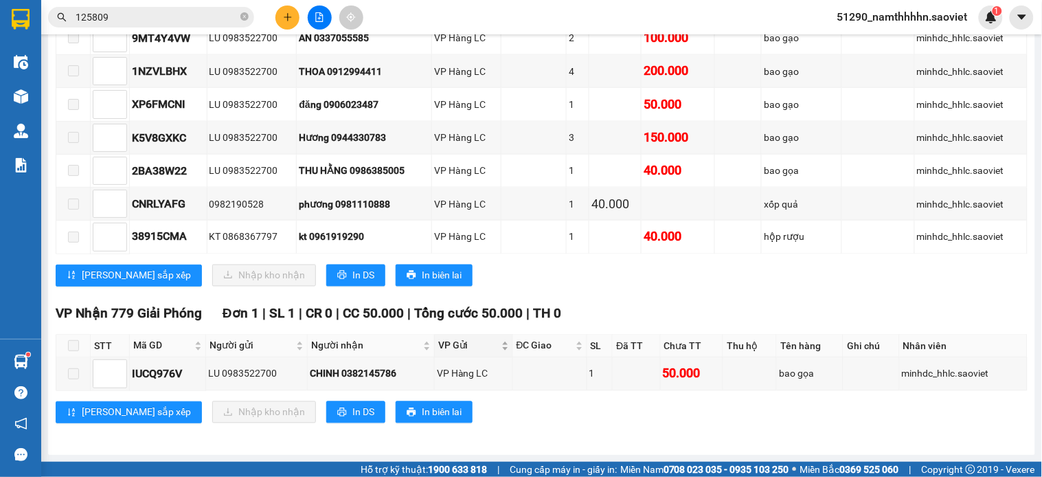
scroll to position [472, 0]
